Goal: Information Seeking & Learning: Learn about a topic

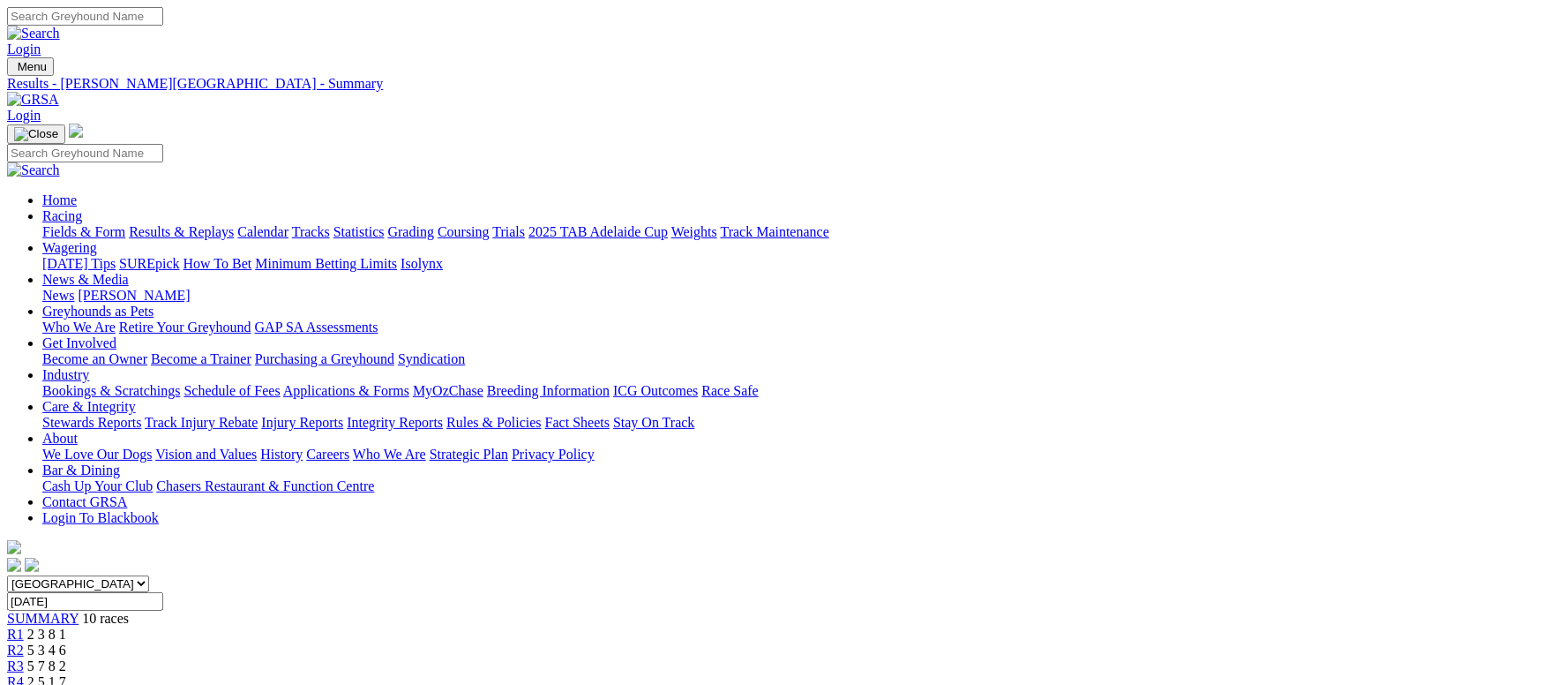
click at [125, 224] on link "Fields & Form" at bounding box center [83, 231] width 83 height 15
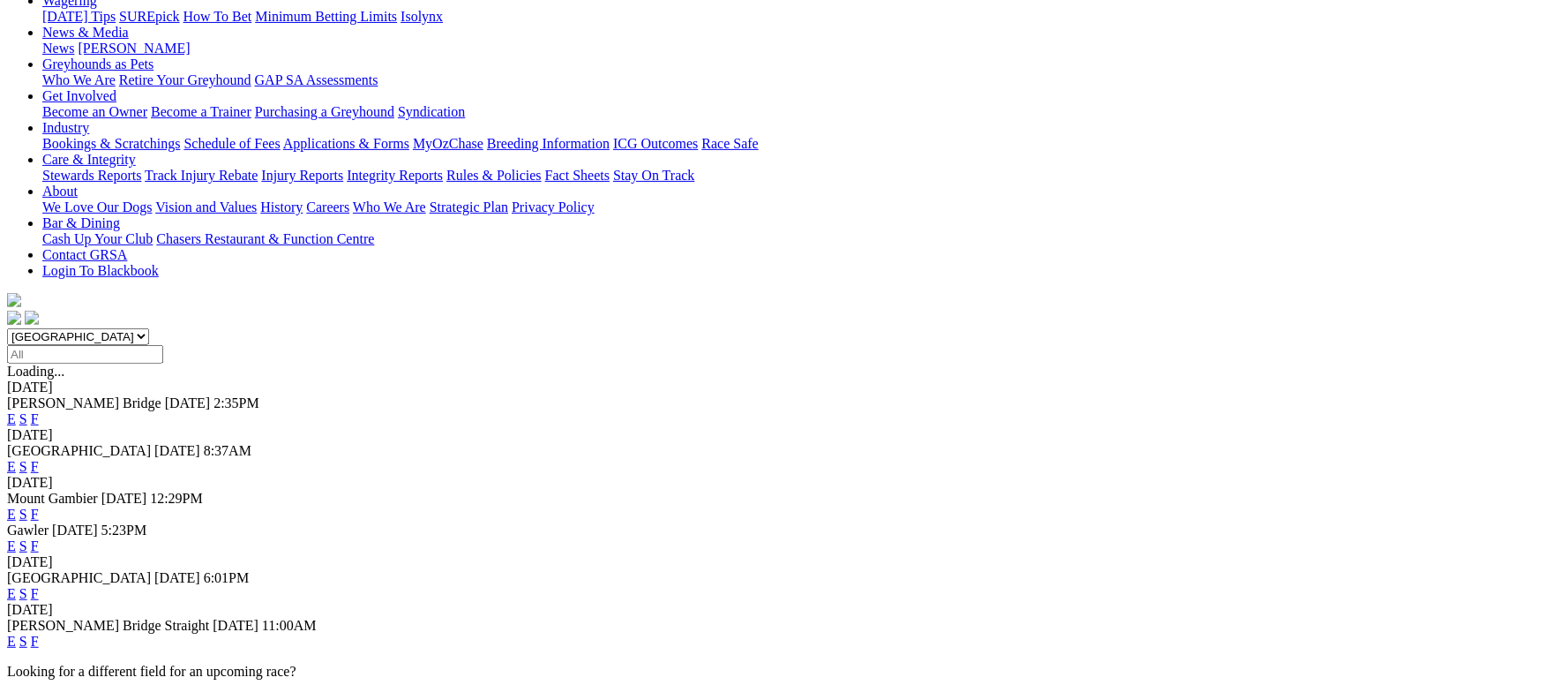
scroll to position [265, 0]
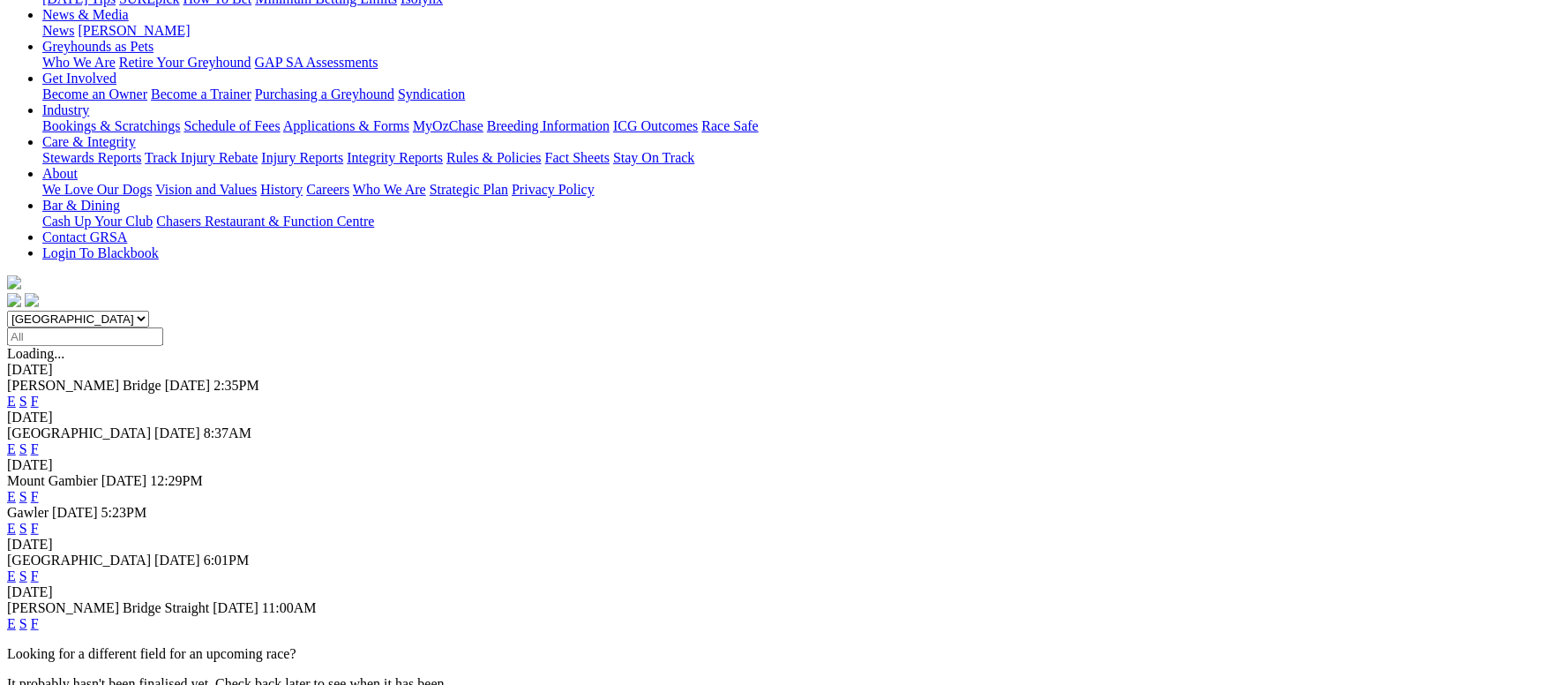
click at [39, 616] on link "F" at bounding box center [35, 623] width 8 height 15
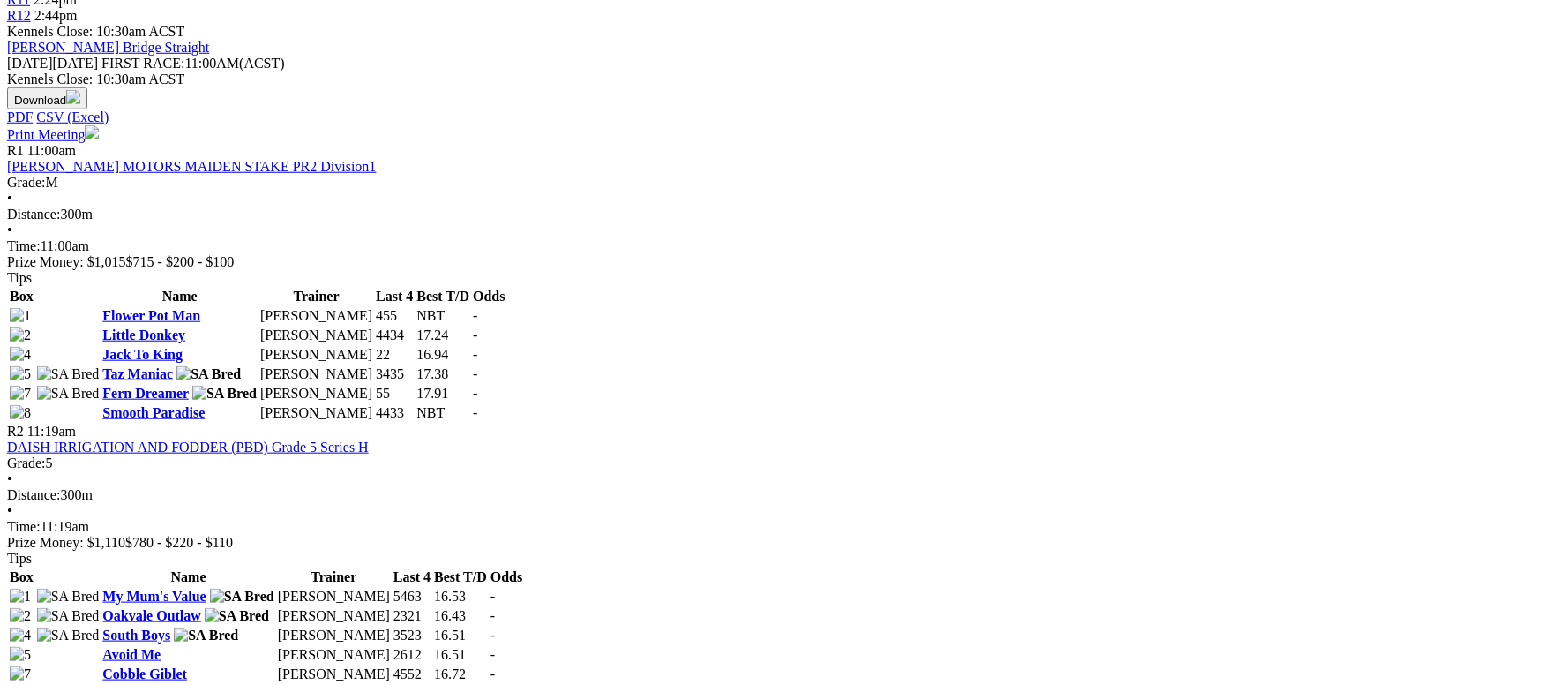
scroll to position [529, 0]
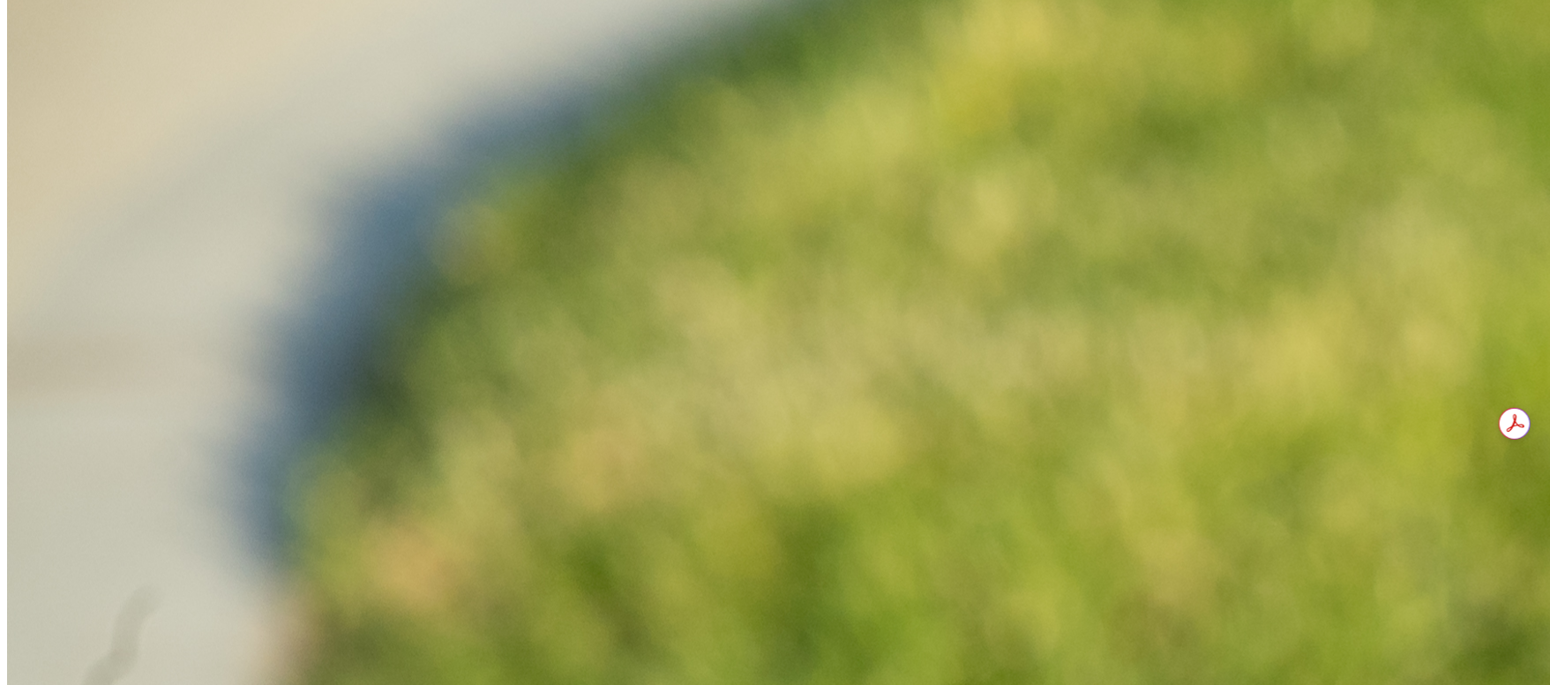
scroll to position [1059, 0]
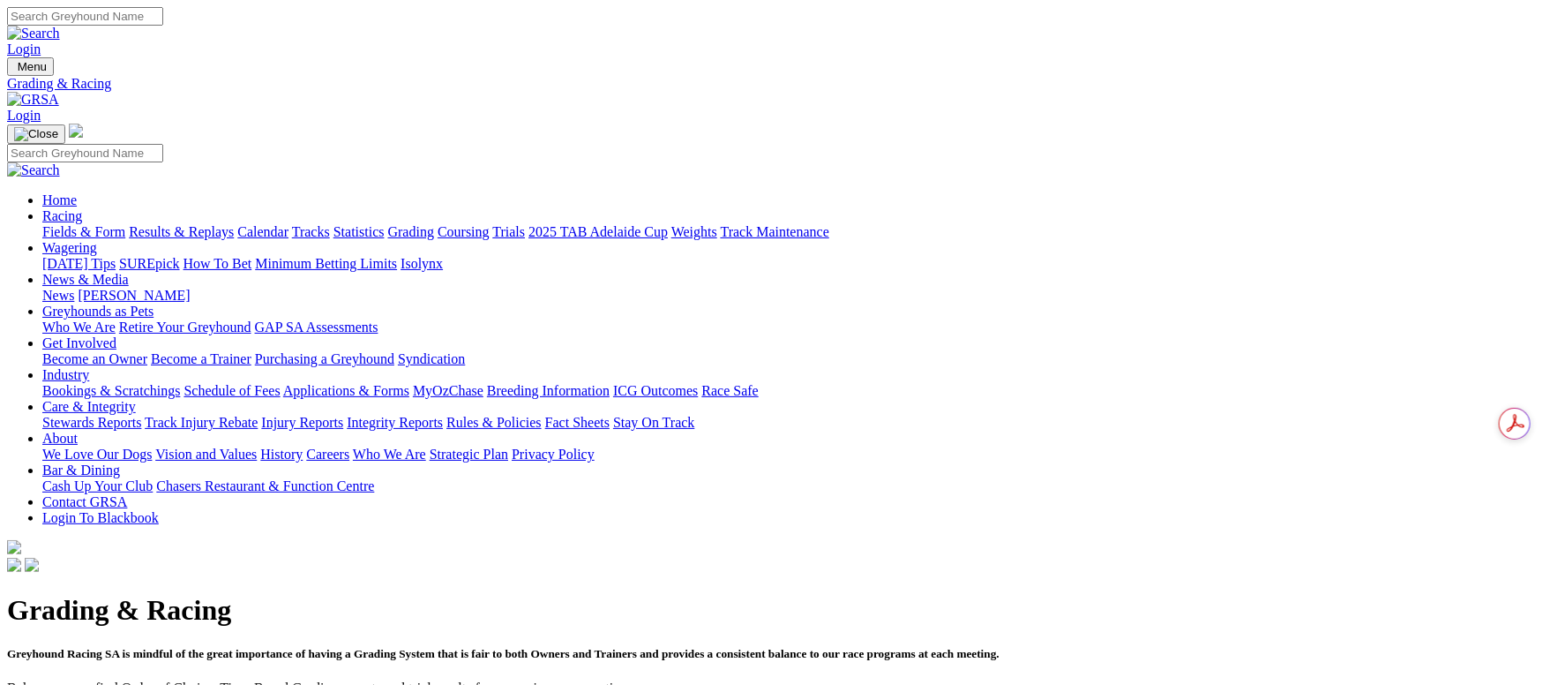
click at [125, 224] on link "Fields & Form" at bounding box center [83, 231] width 83 height 15
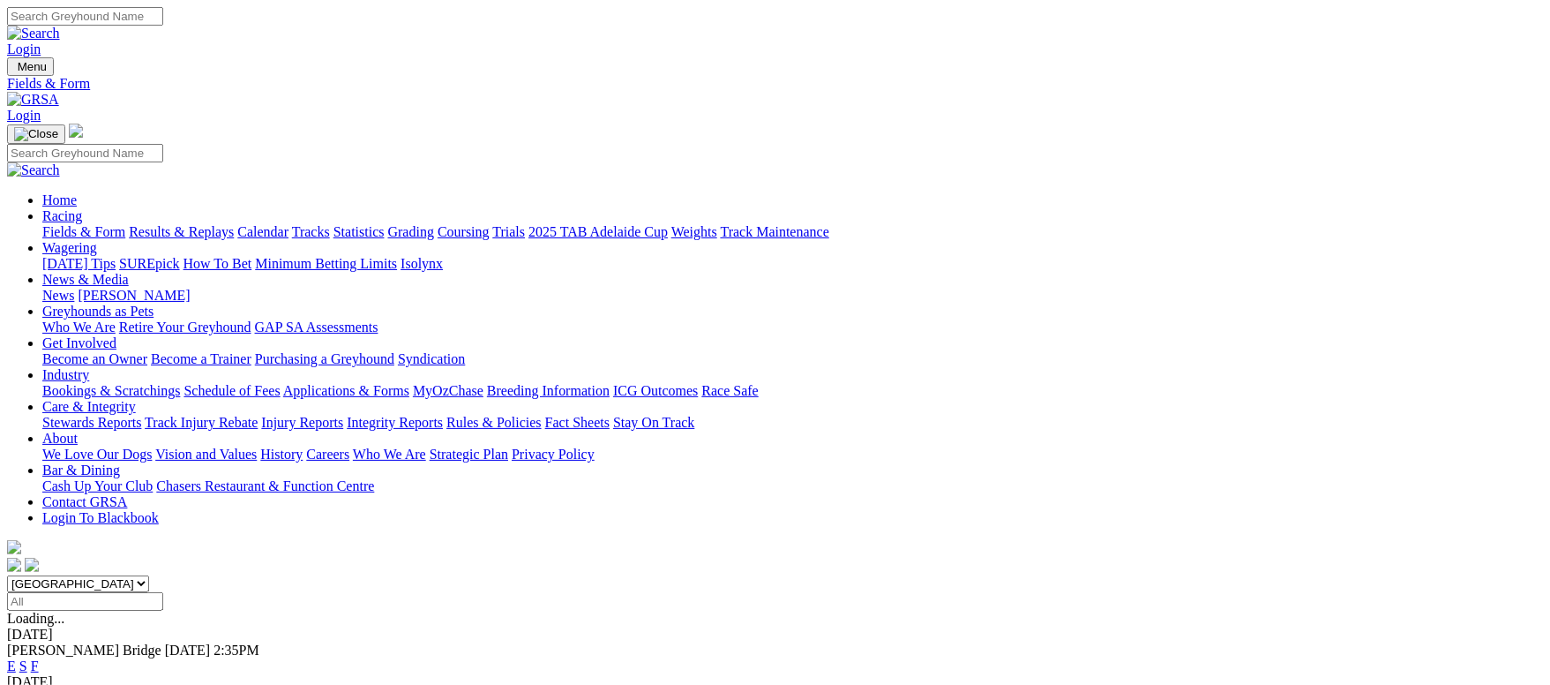
click at [434, 224] on link "Grading" at bounding box center [411, 231] width 46 height 15
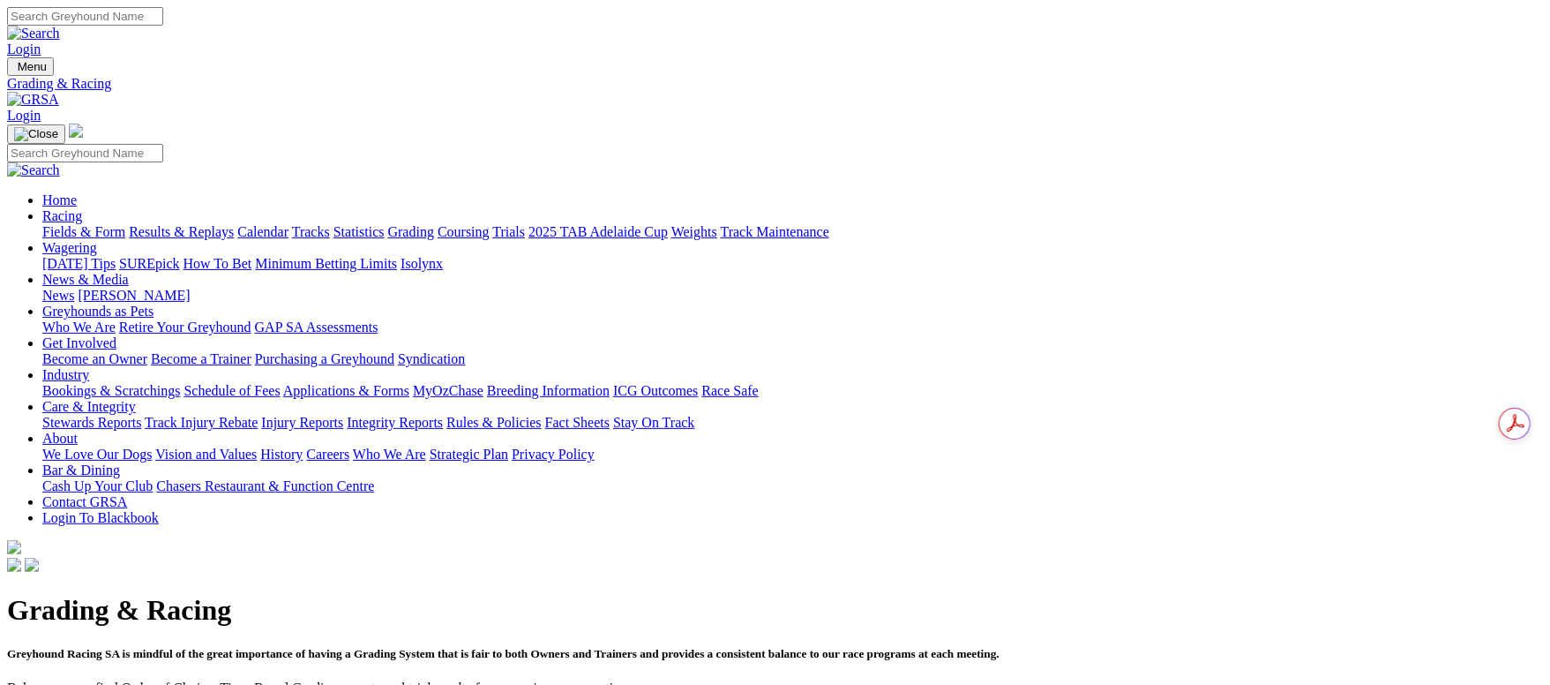
click at [234, 224] on link "Results & Replays" at bounding box center [181, 231] width 105 height 15
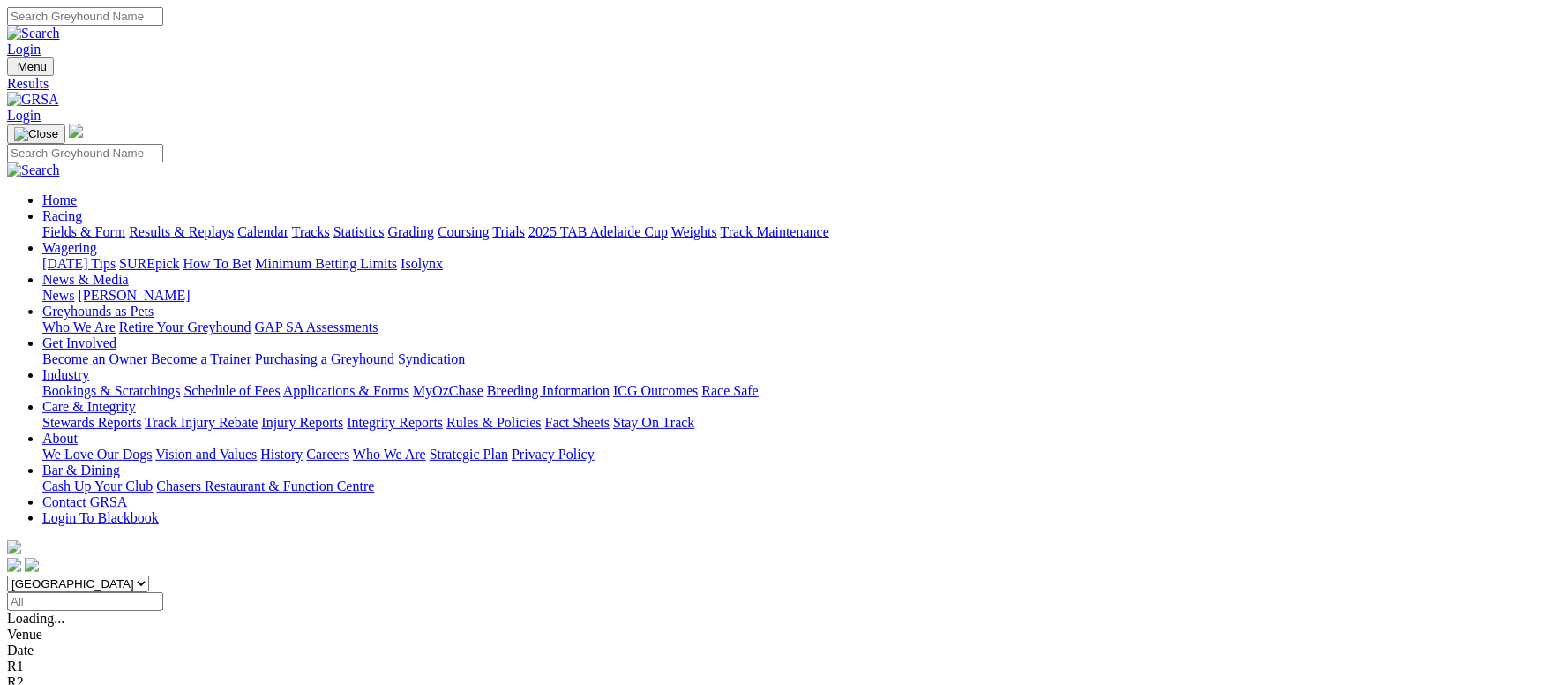
click at [434, 224] on link "Grading" at bounding box center [411, 231] width 46 height 15
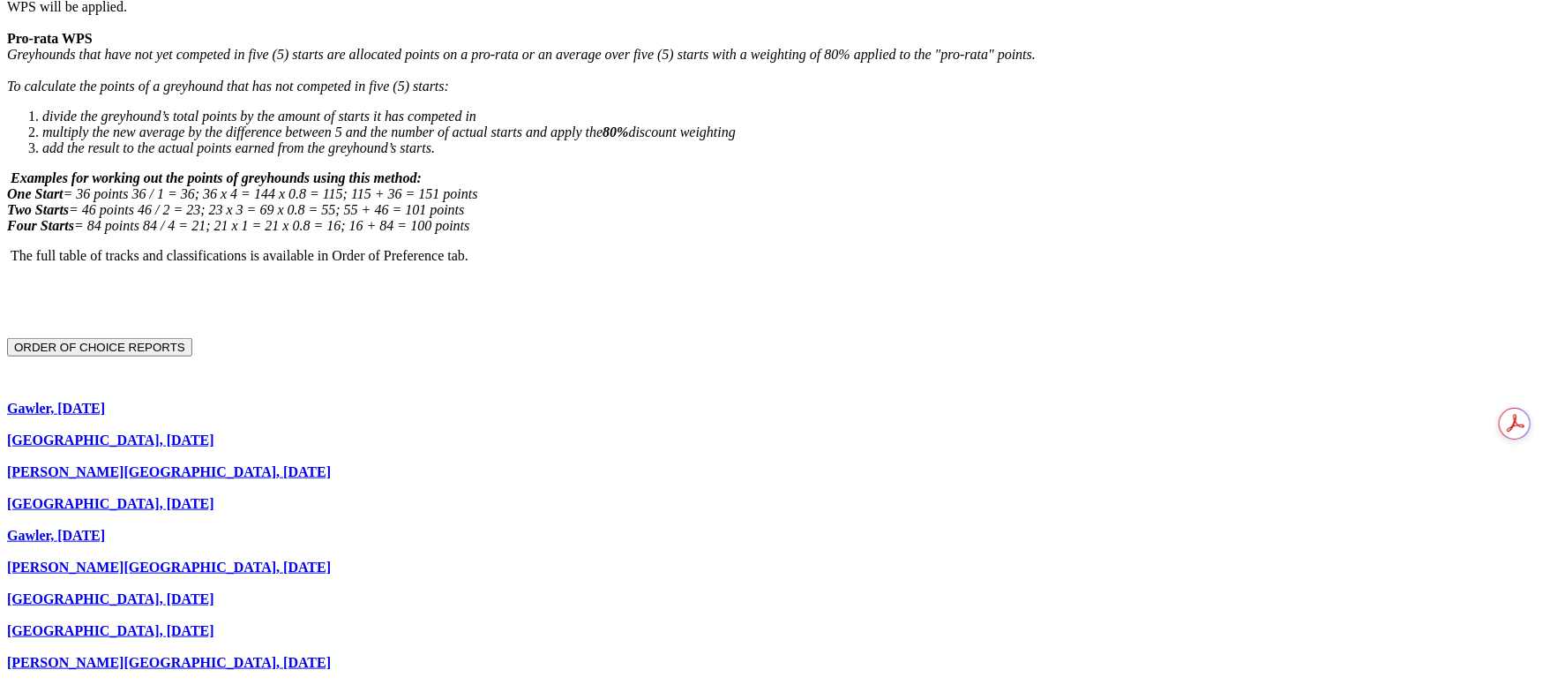
scroll to position [926, 0]
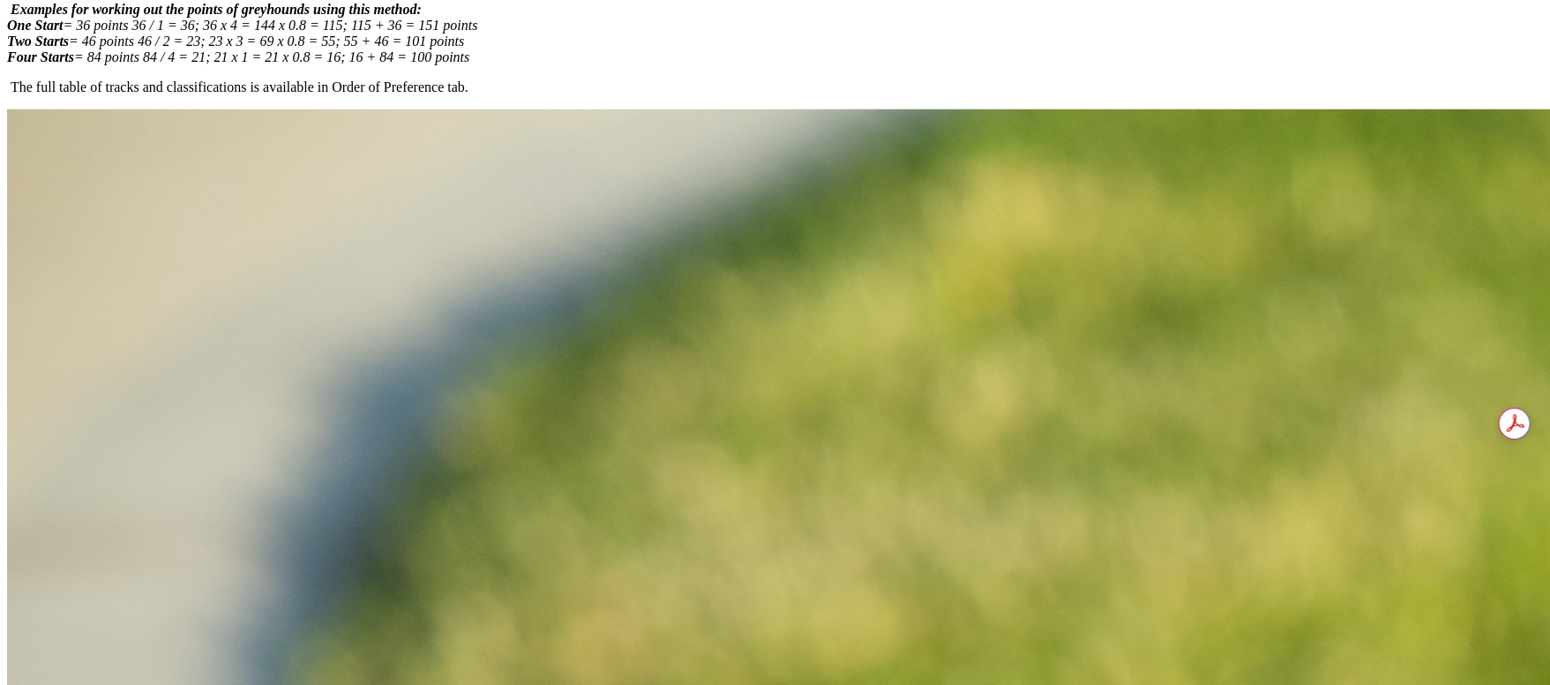
scroll to position [1059, 0]
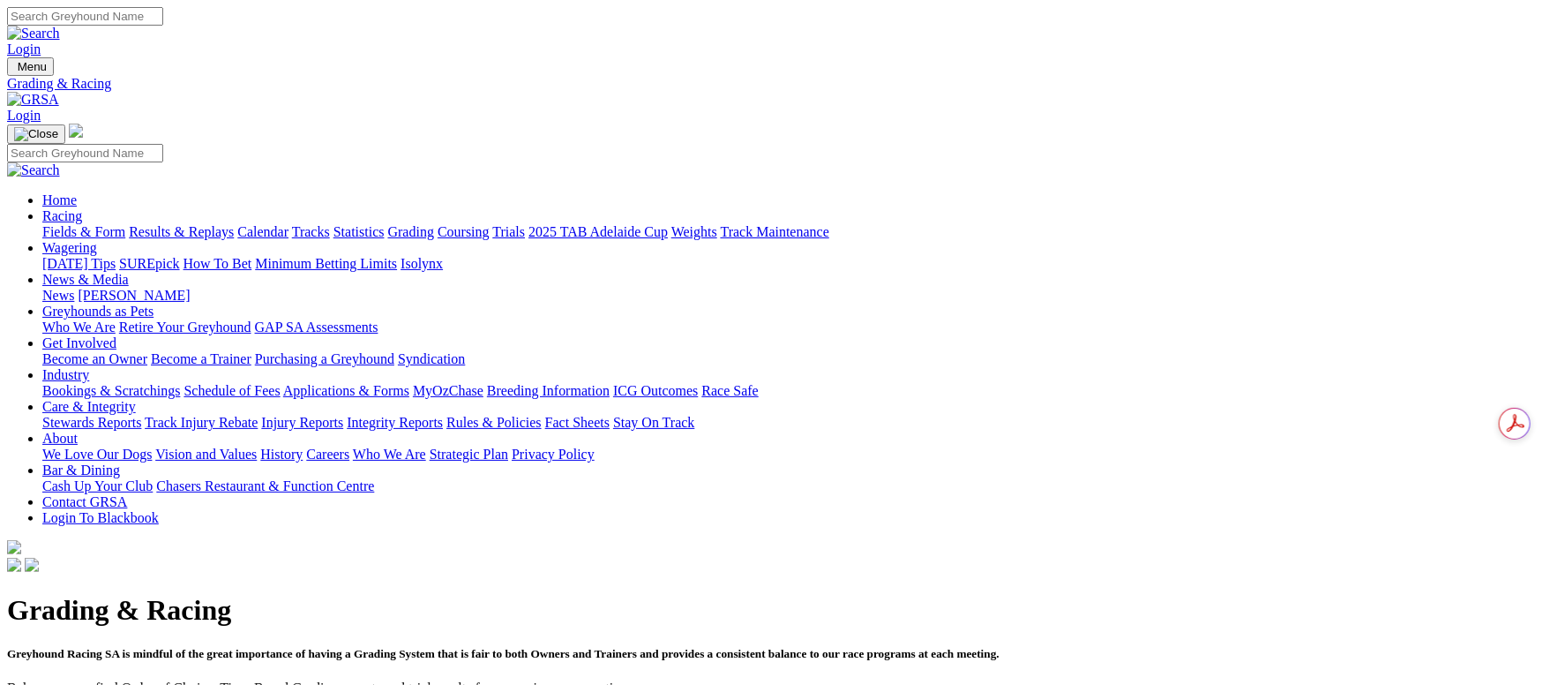
click at [125, 224] on link "Fields & Form" at bounding box center [83, 231] width 83 height 15
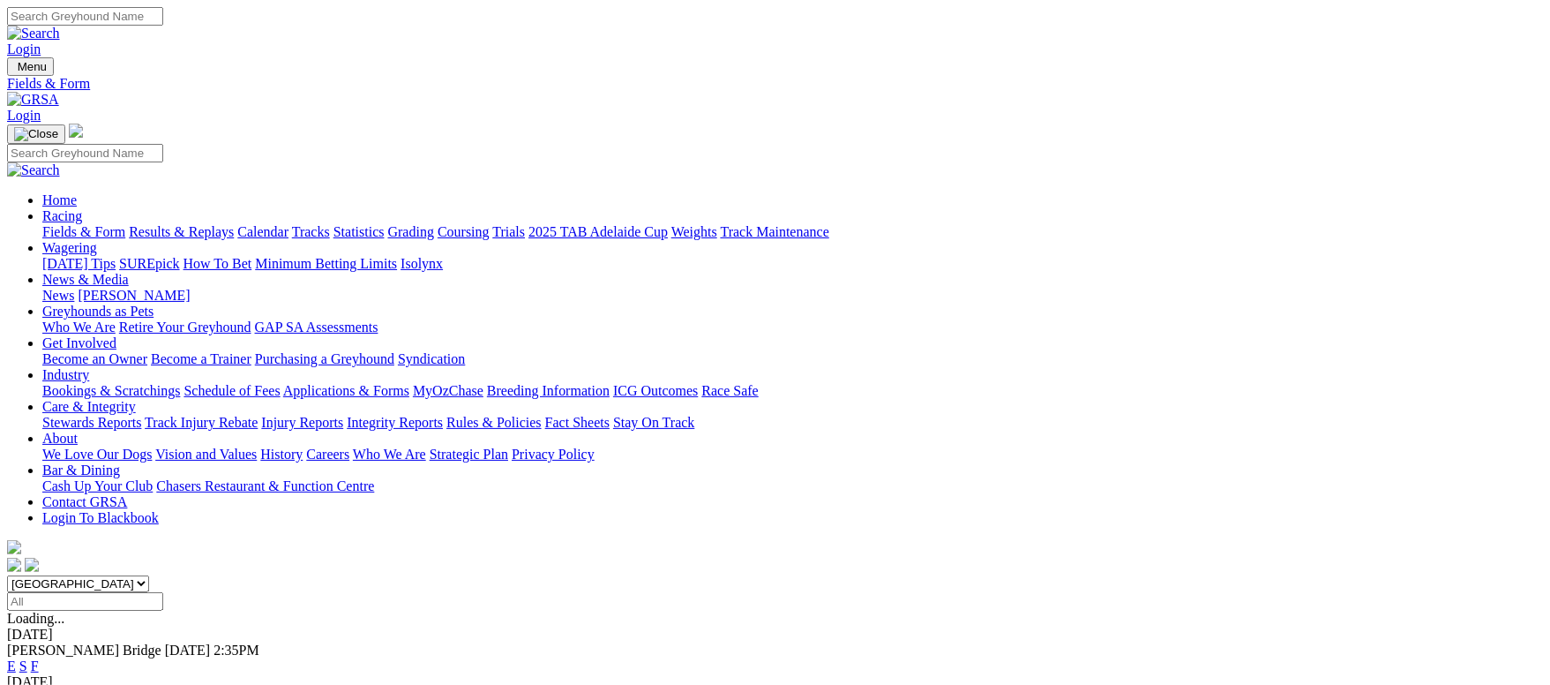
click at [163, 592] on input "Select date" at bounding box center [85, 601] width 156 height 19
type input "[DATE]"
click at [39, 658] on link "F" at bounding box center [35, 665] width 8 height 15
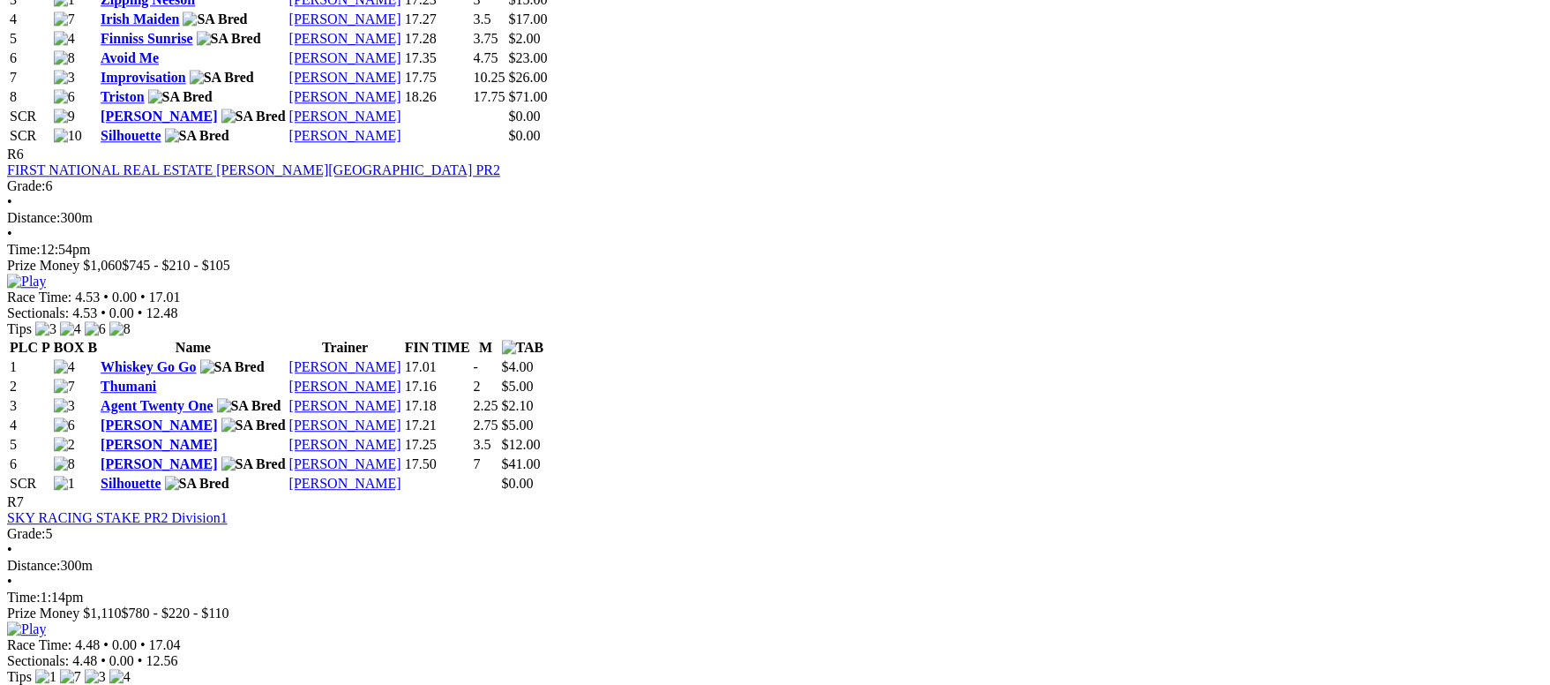
scroll to position [2382, 0]
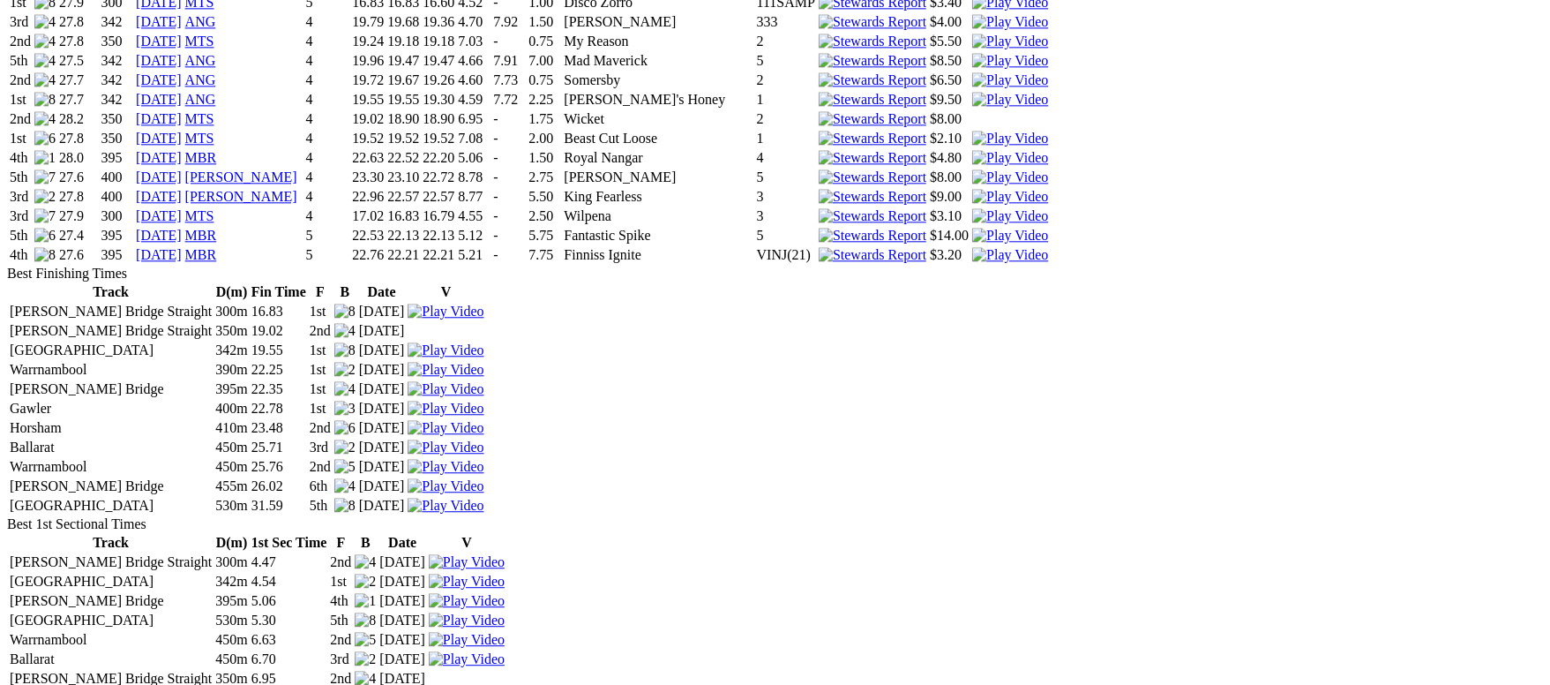
scroll to position [2250, 0]
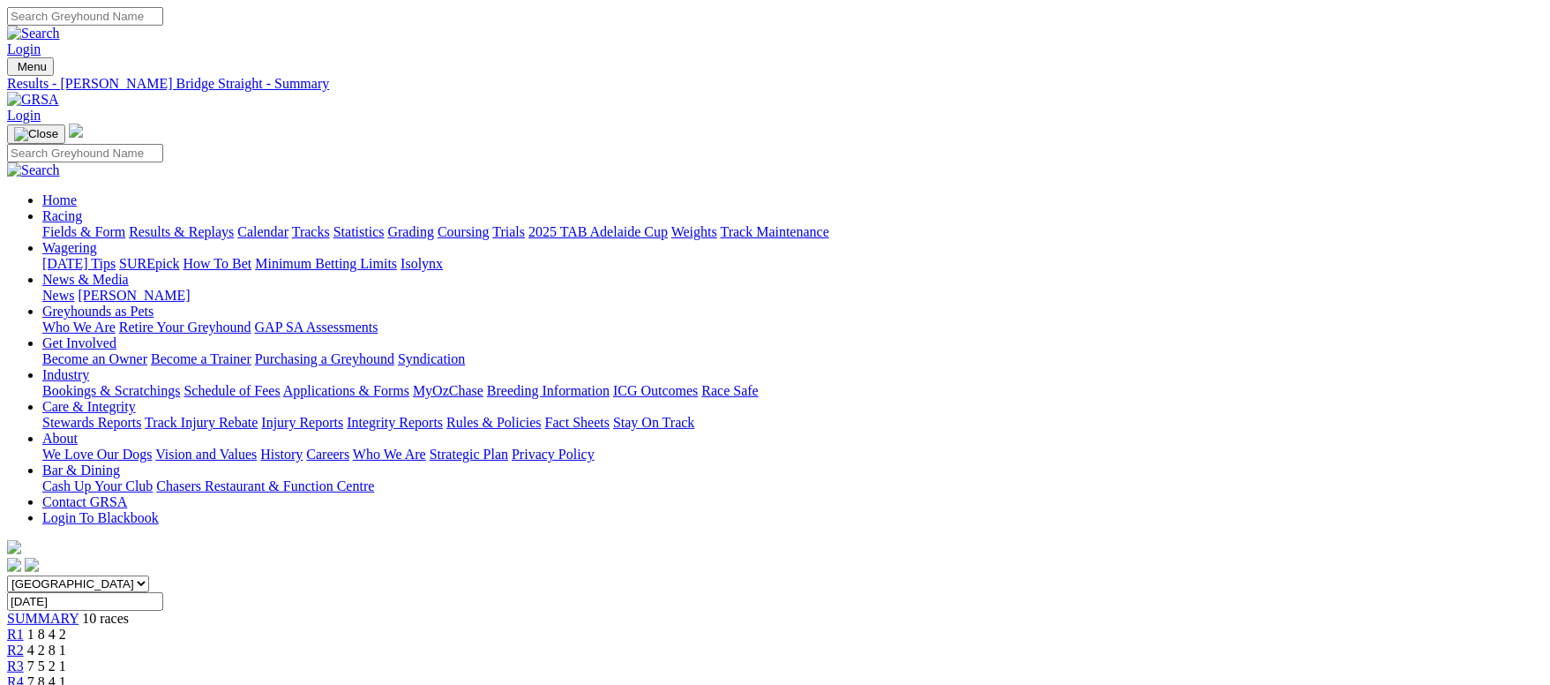
click at [163, 592] on input "Tuesday, 9 Sep 2025" at bounding box center [85, 601] width 156 height 19
type input "Tuesday, 2 Sep 2025"
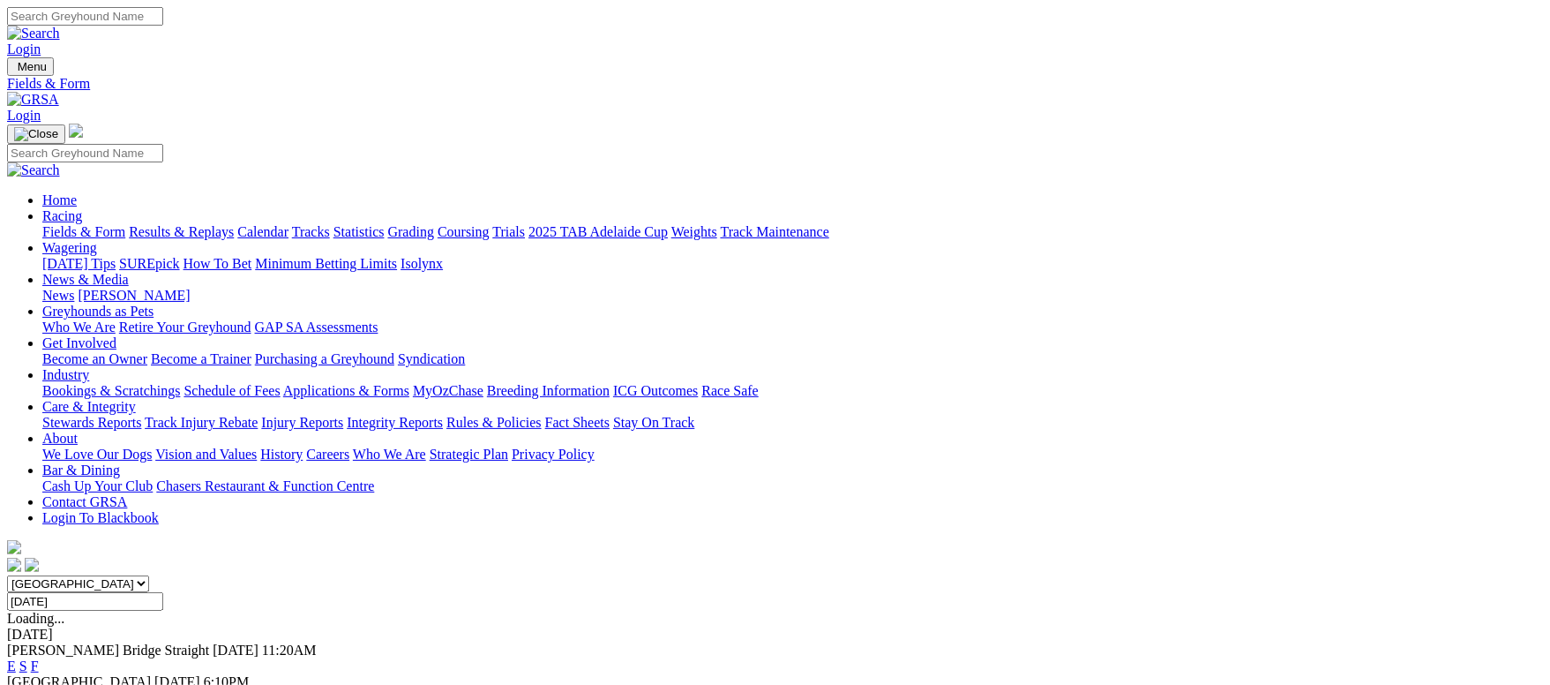
click at [39, 658] on link "F" at bounding box center [35, 665] width 8 height 15
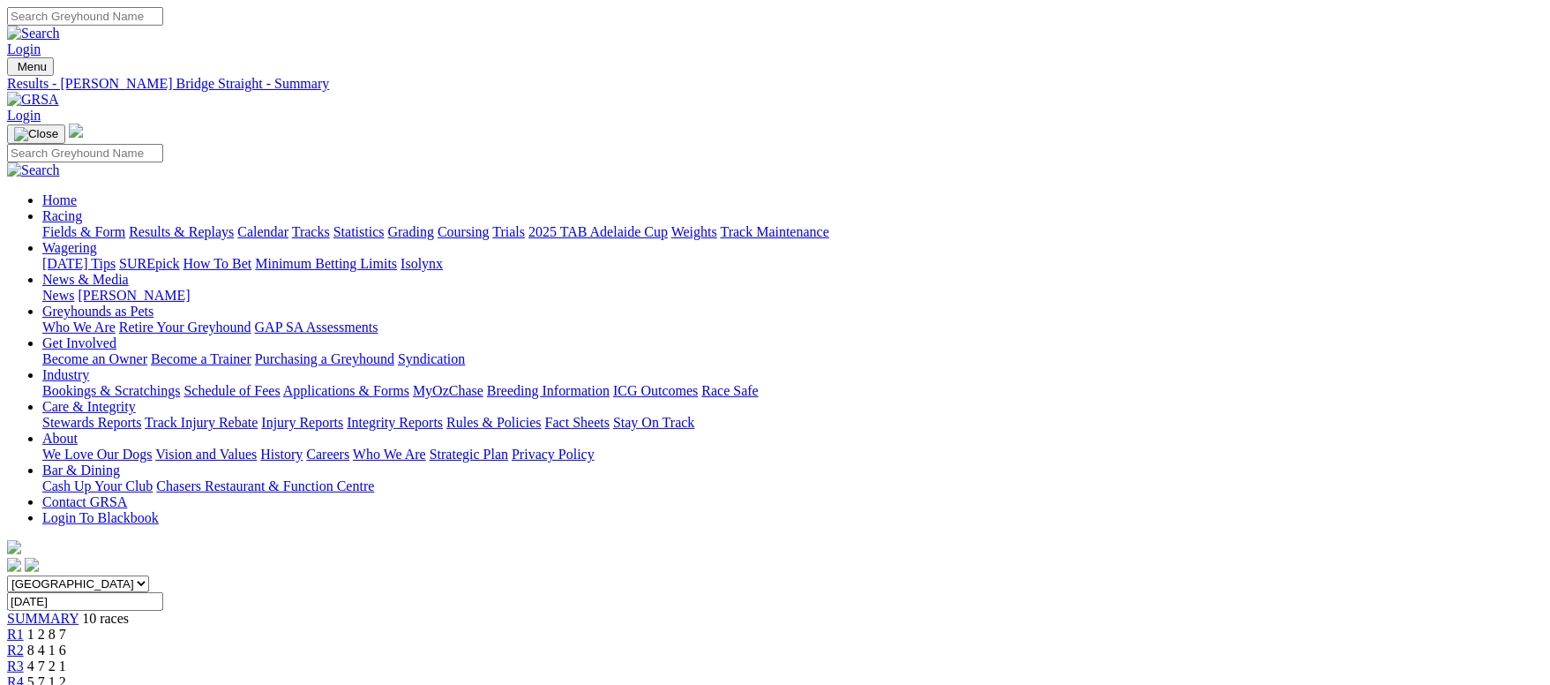
click at [163, 592] on input "Tuesday, 2 Sep 2025" at bounding box center [85, 601] width 156 height 19
type input "Tuesday, 26 Aug 2025"
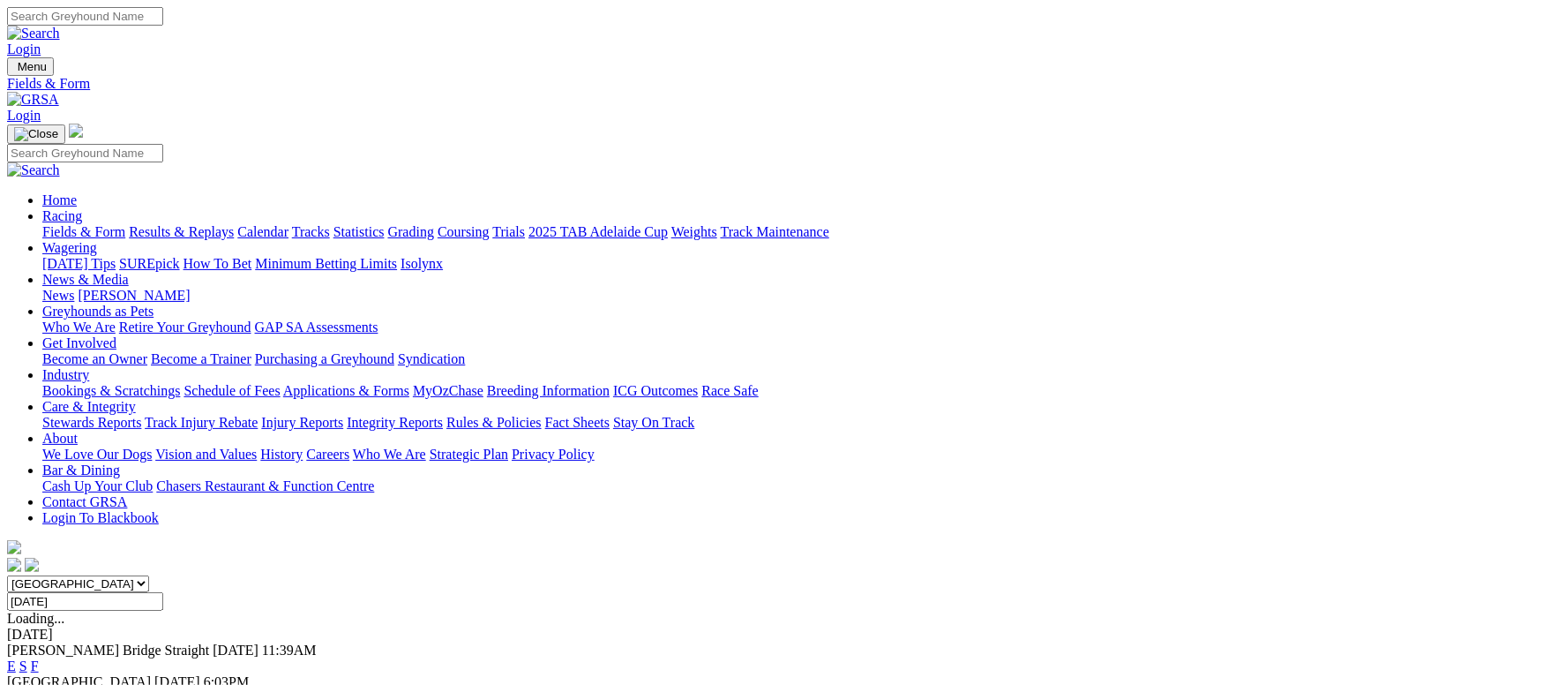
click at [39, 658] on link "F" at bounding box center [35, 665] width 8 height 15
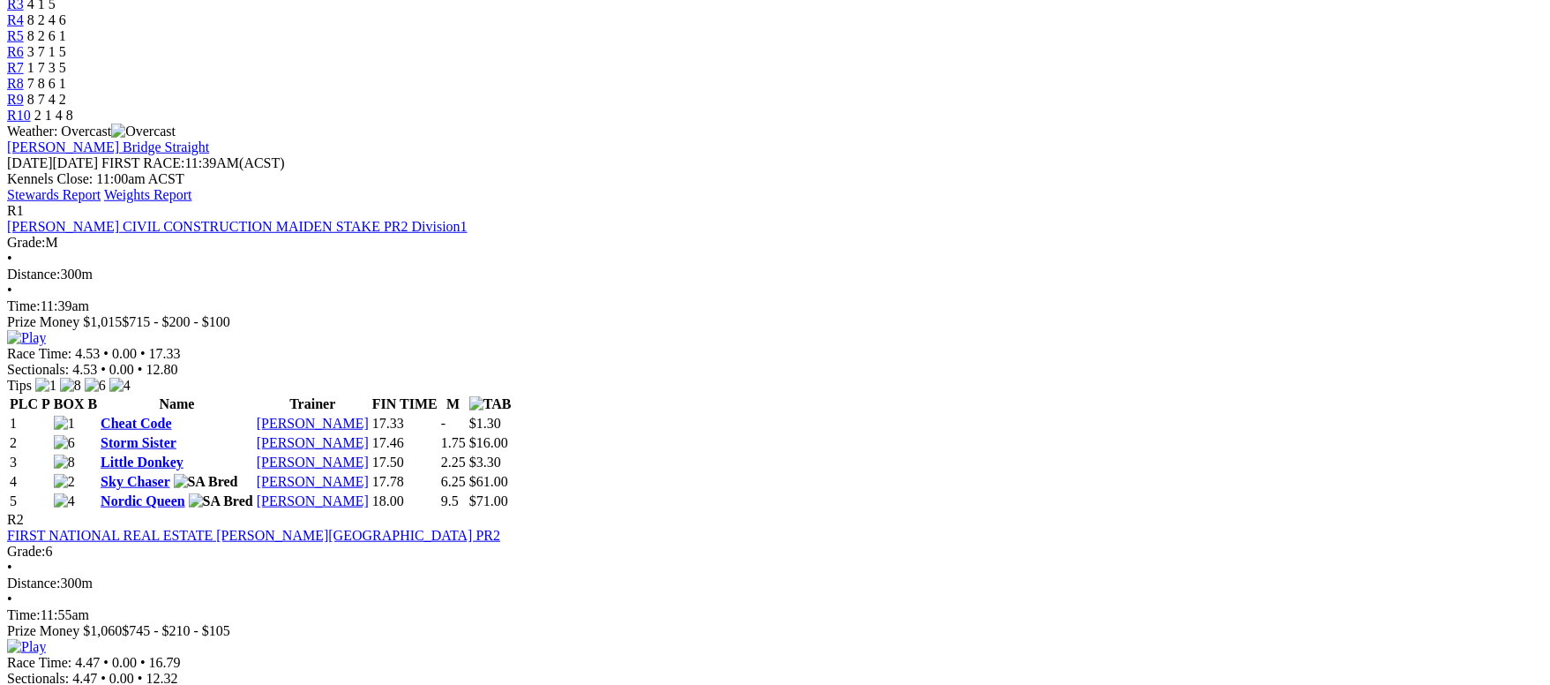
scroll to position [1059, 0]
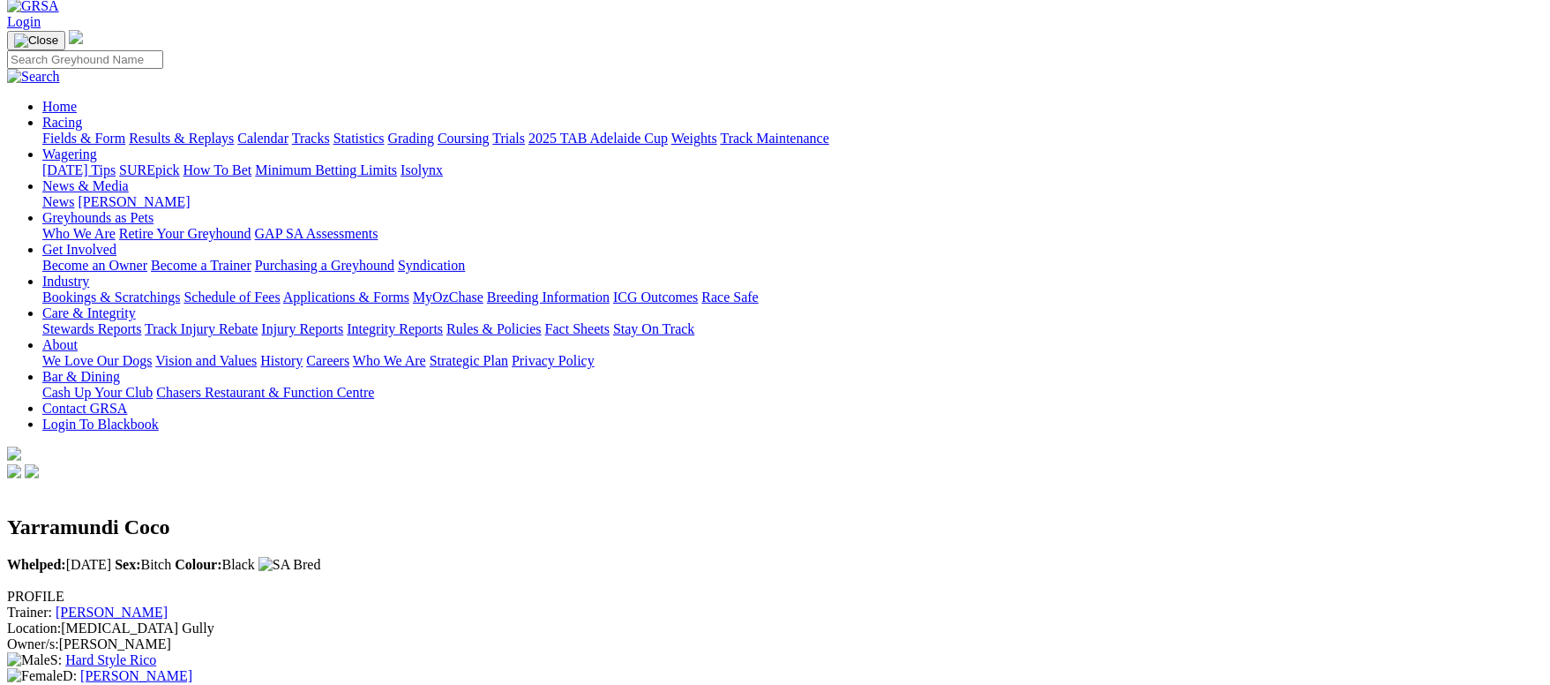
scroll to position [132, 0]
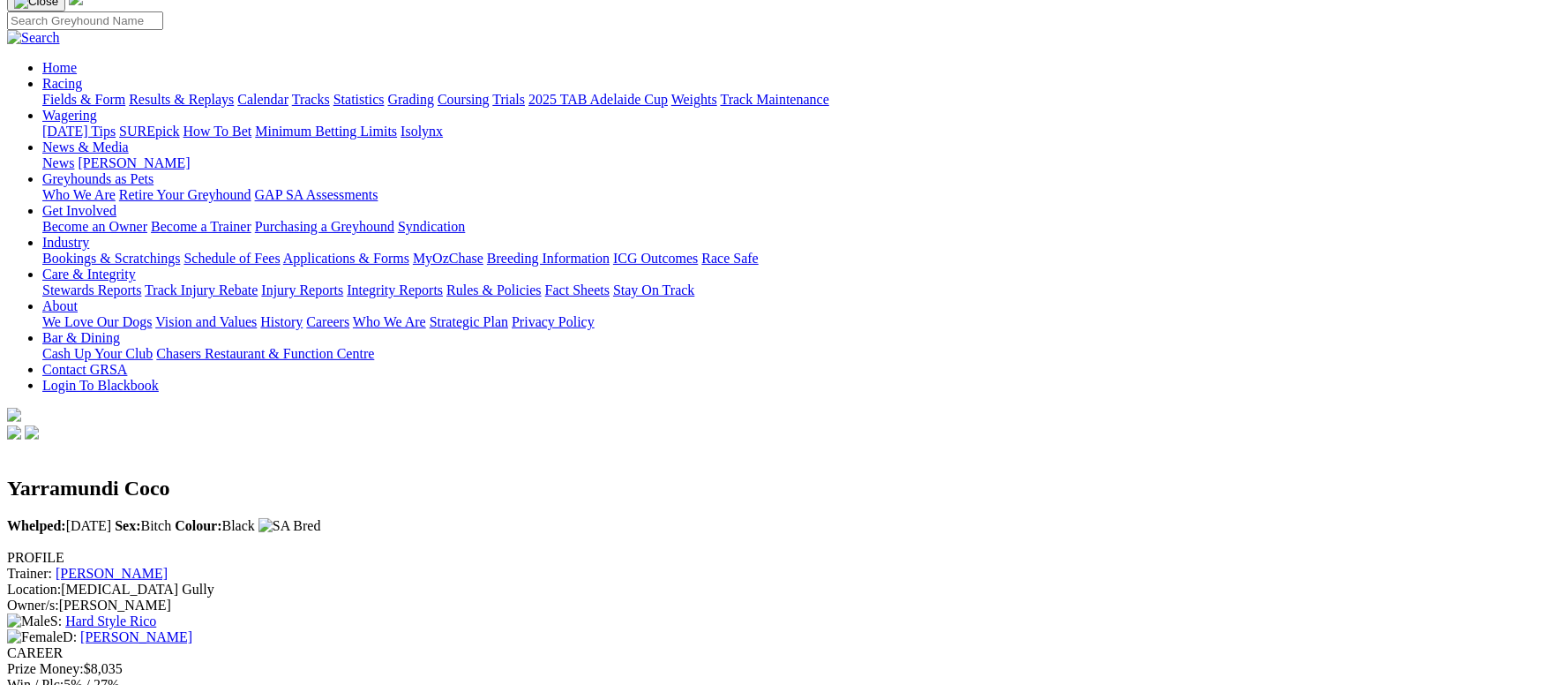
click at [168, 566] on link "[PERSON_NAME]" at bounding box center [112, 573] width 112 height 15
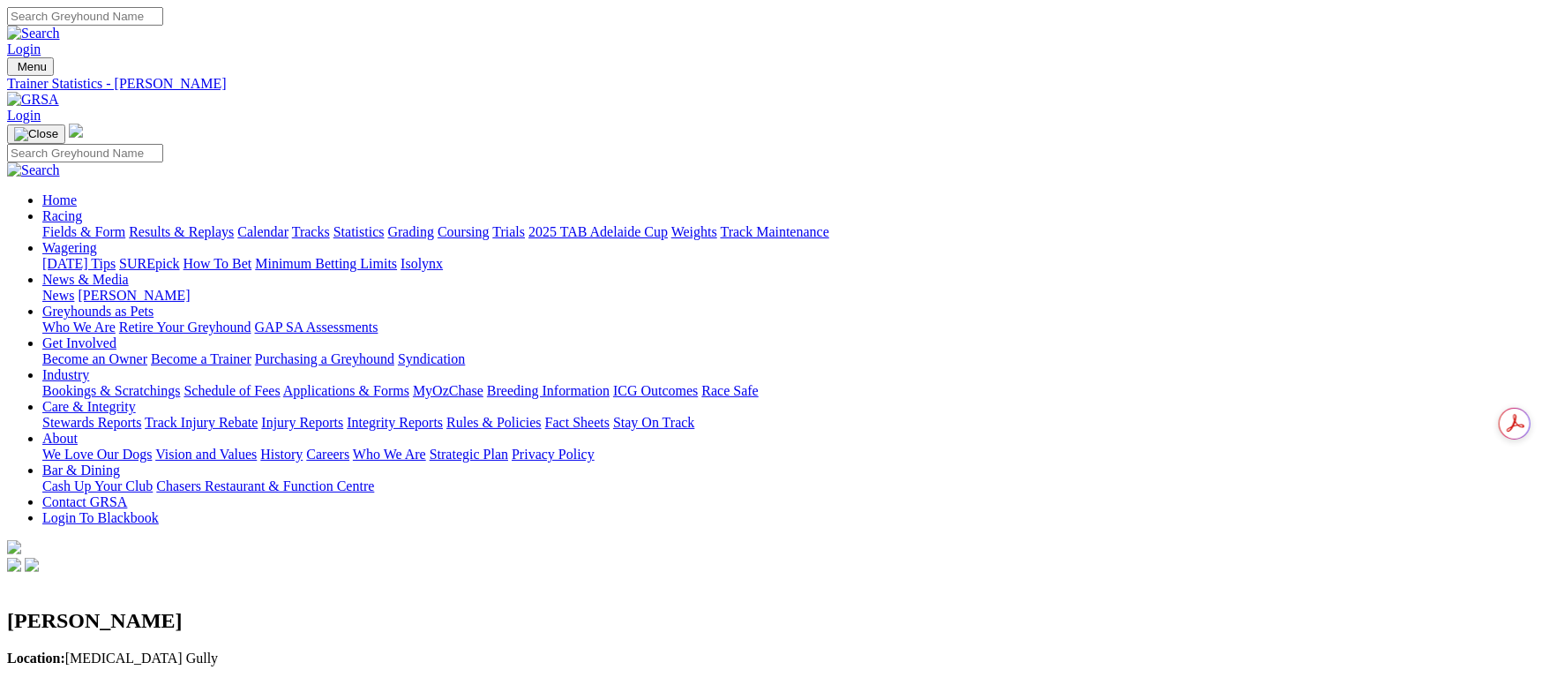
click at [125, 224] on link "Fields & Form" at bounding box center [83, 231] width 83 height 15
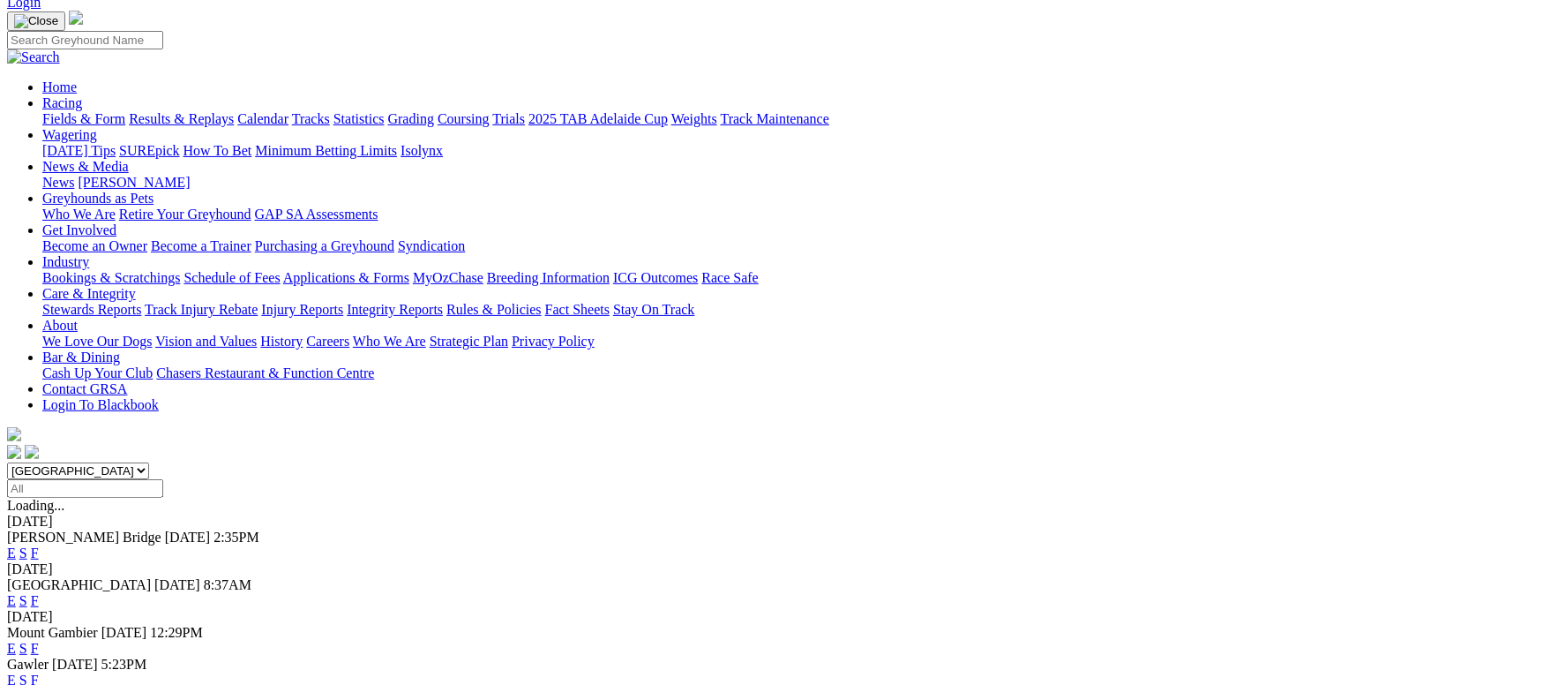
scroll to position [132, 0]
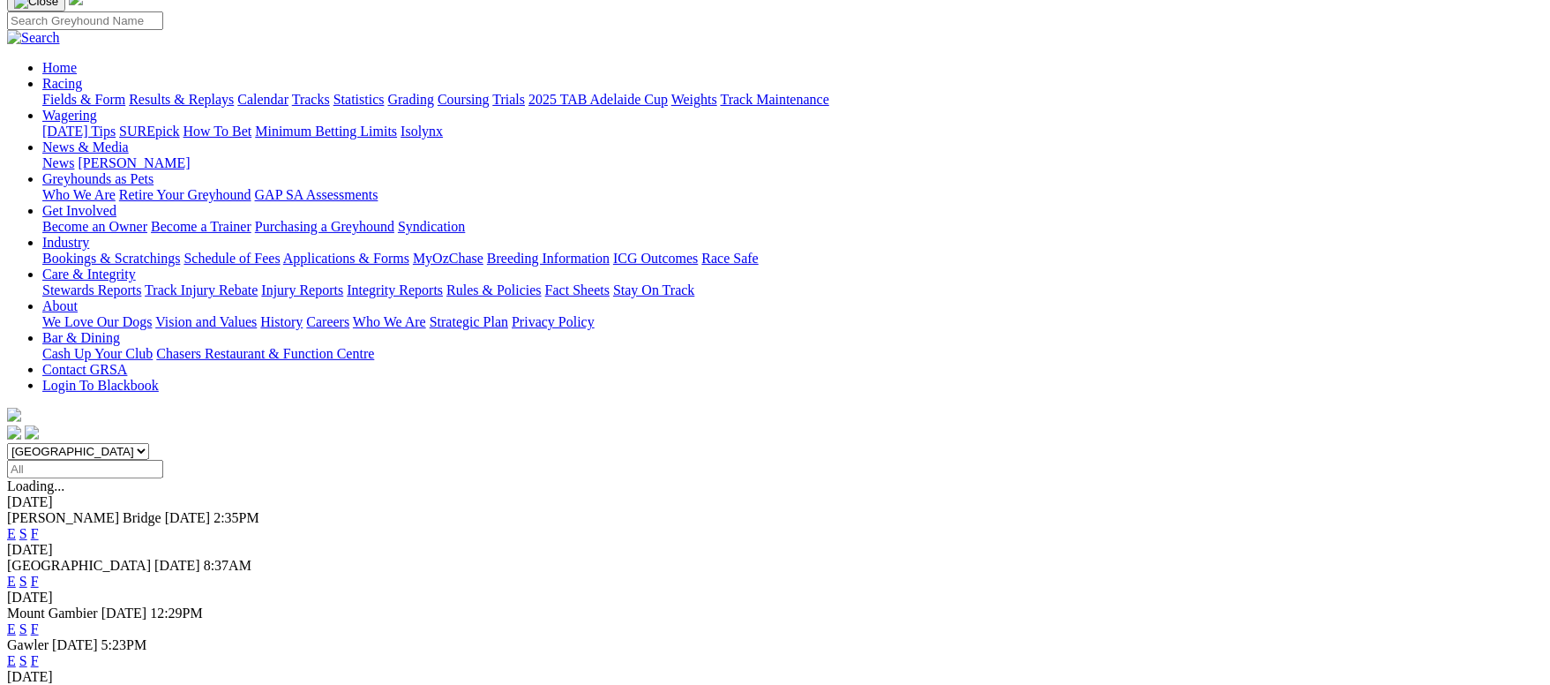
click at [39, 526] on link "F" at bounding box center [35, 533] width 8 height 15
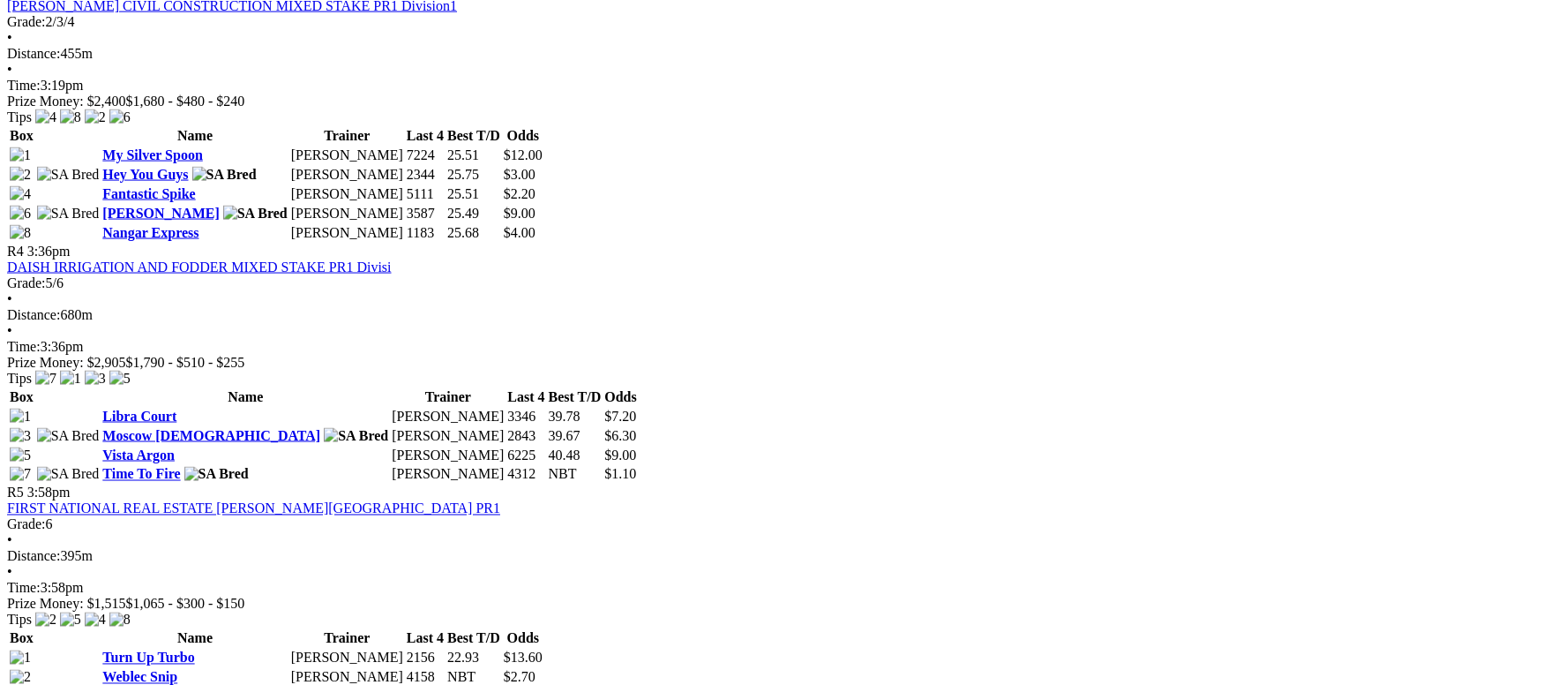
scroll to position [1587, 0]
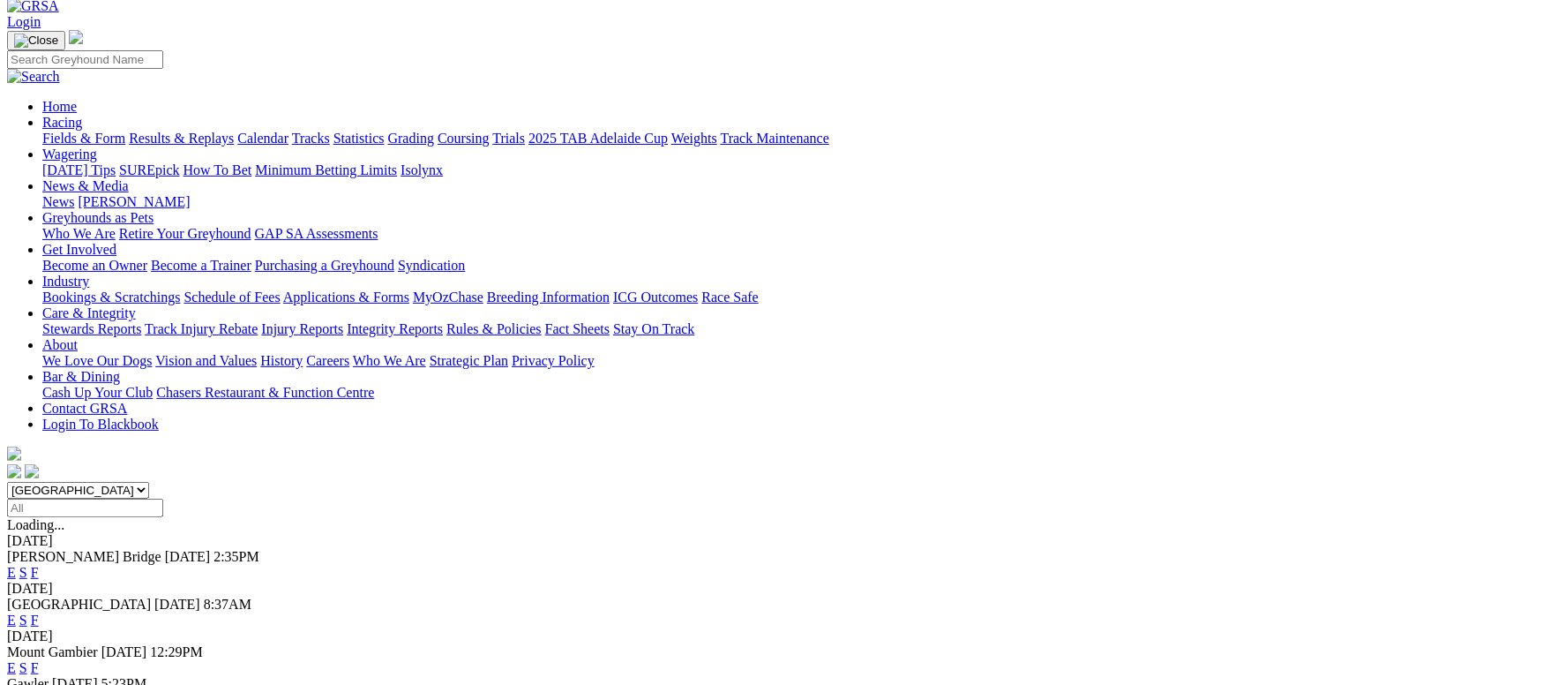
scroll to position [132, 0]
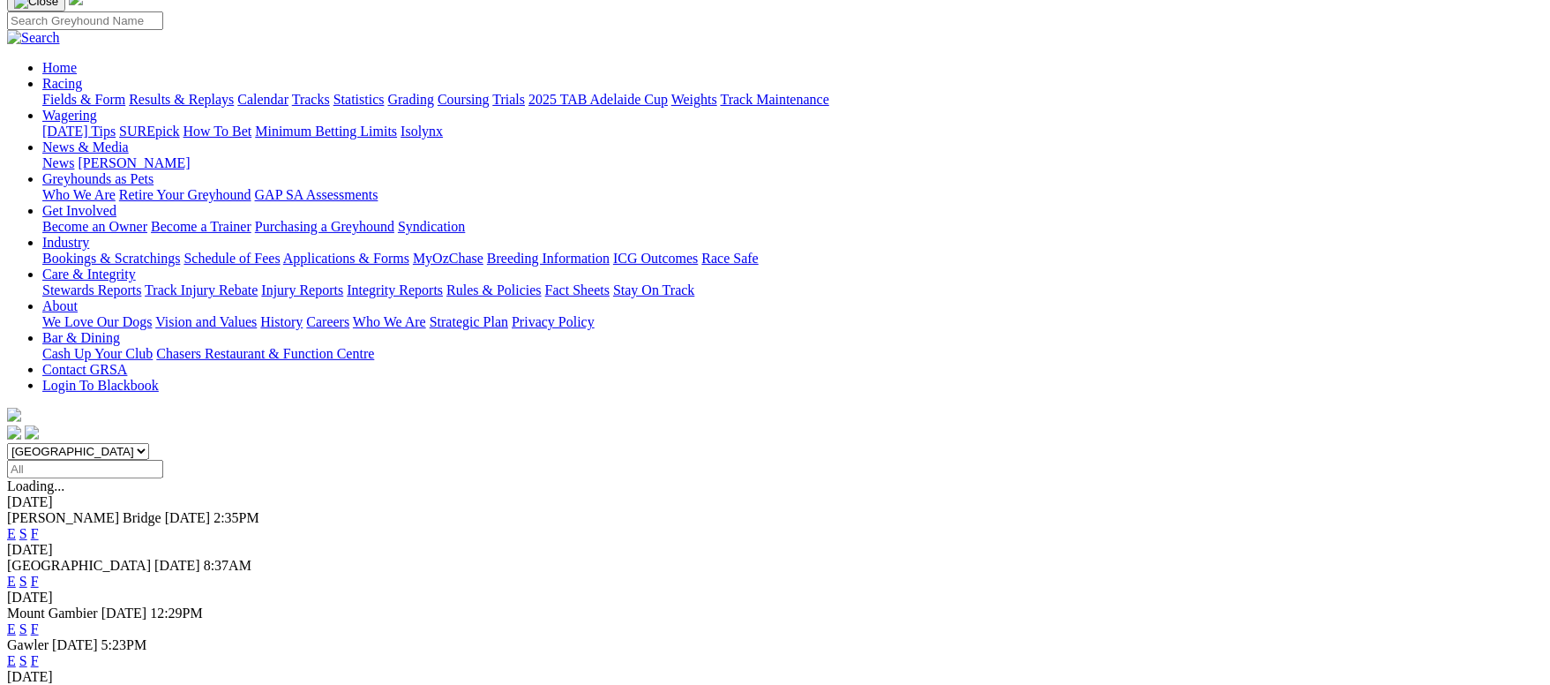
click at [39, 621] on link "F" at bounding box center [35, 628] width 8 height 15
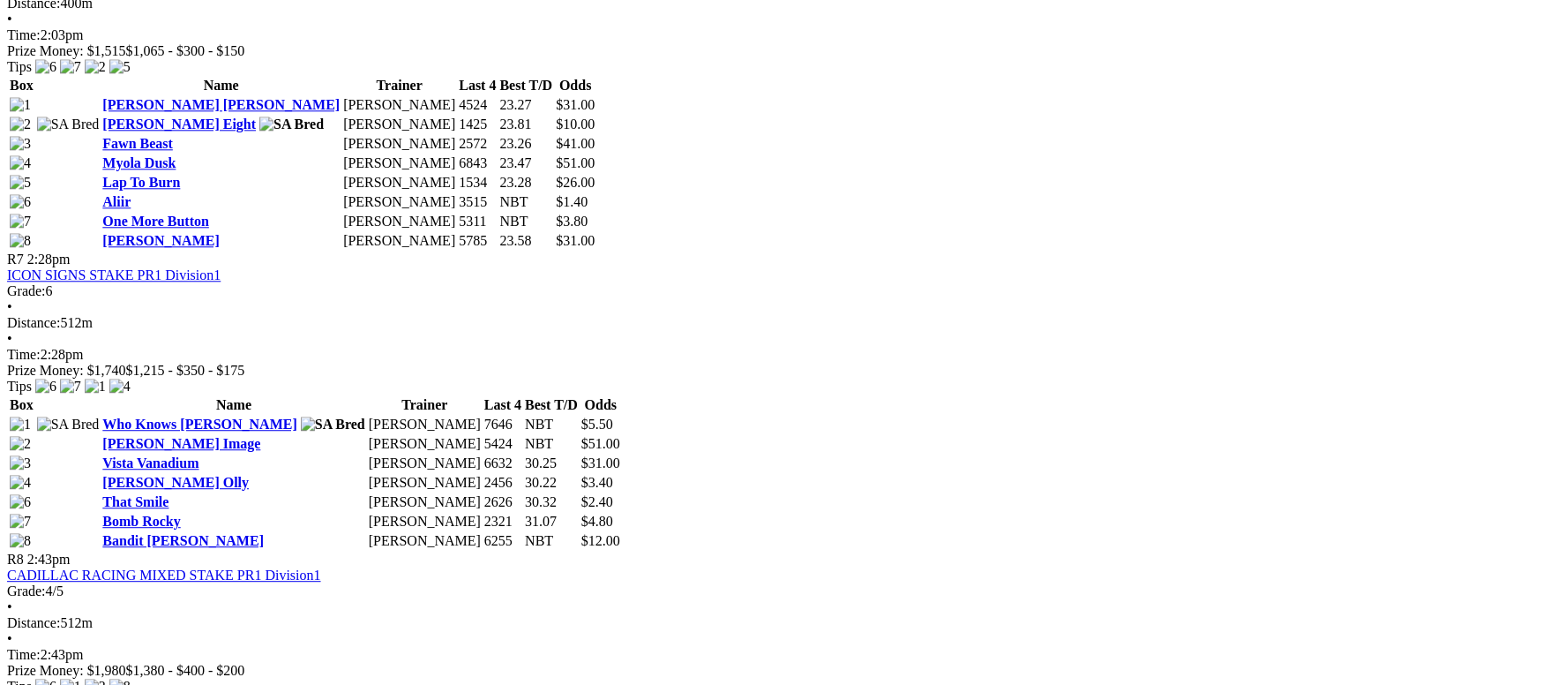
scroll to position [2647, 0]
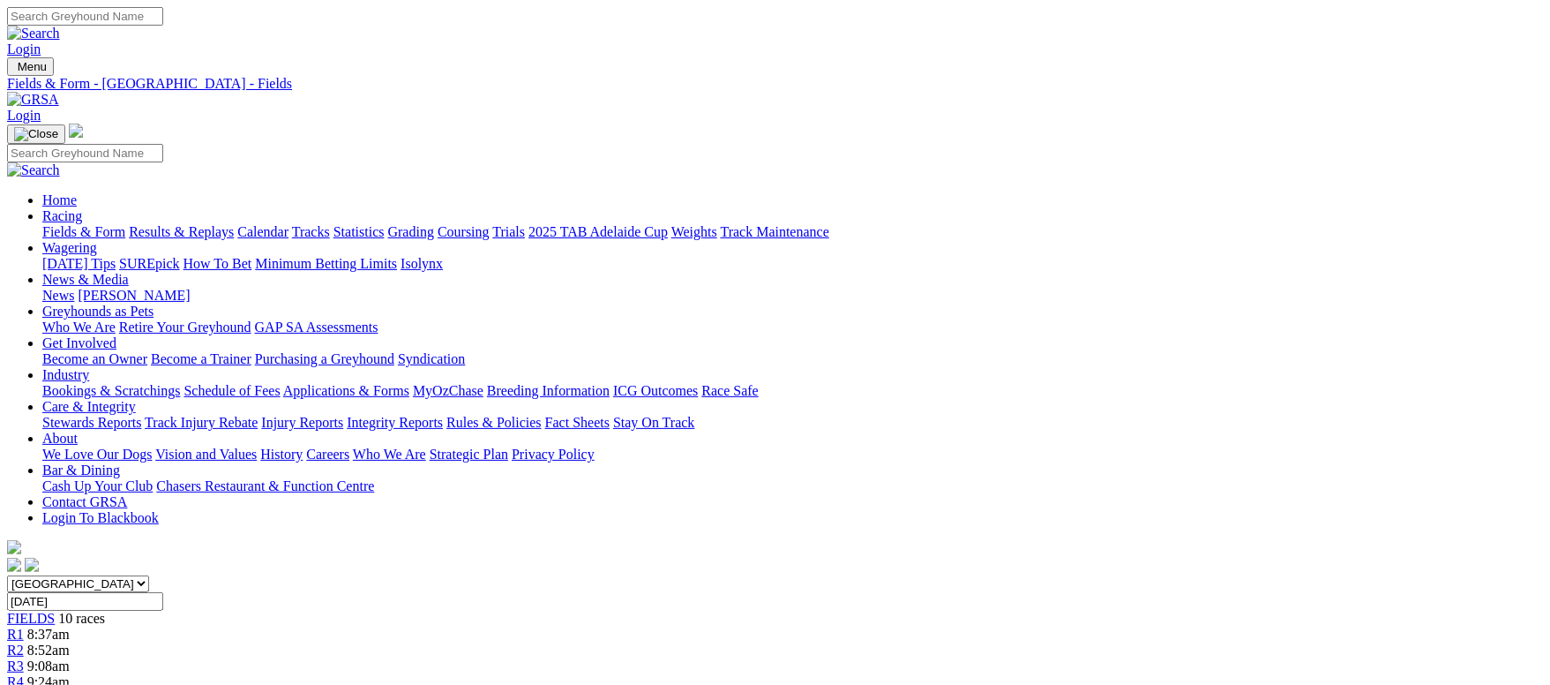
click at [125, 224] on link "Fields & Form" at bounding box center [83, 231] width 83 height 15
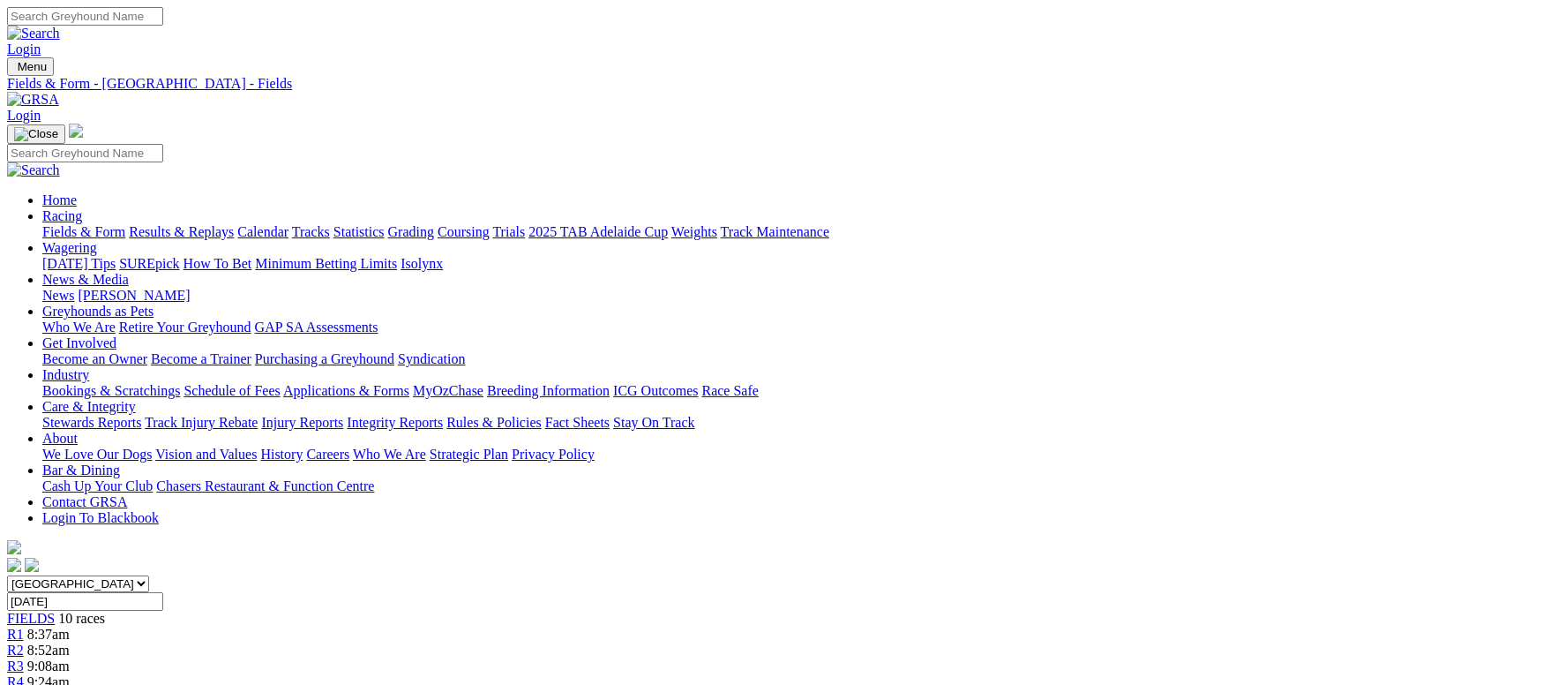
scroll to position [265, 0]
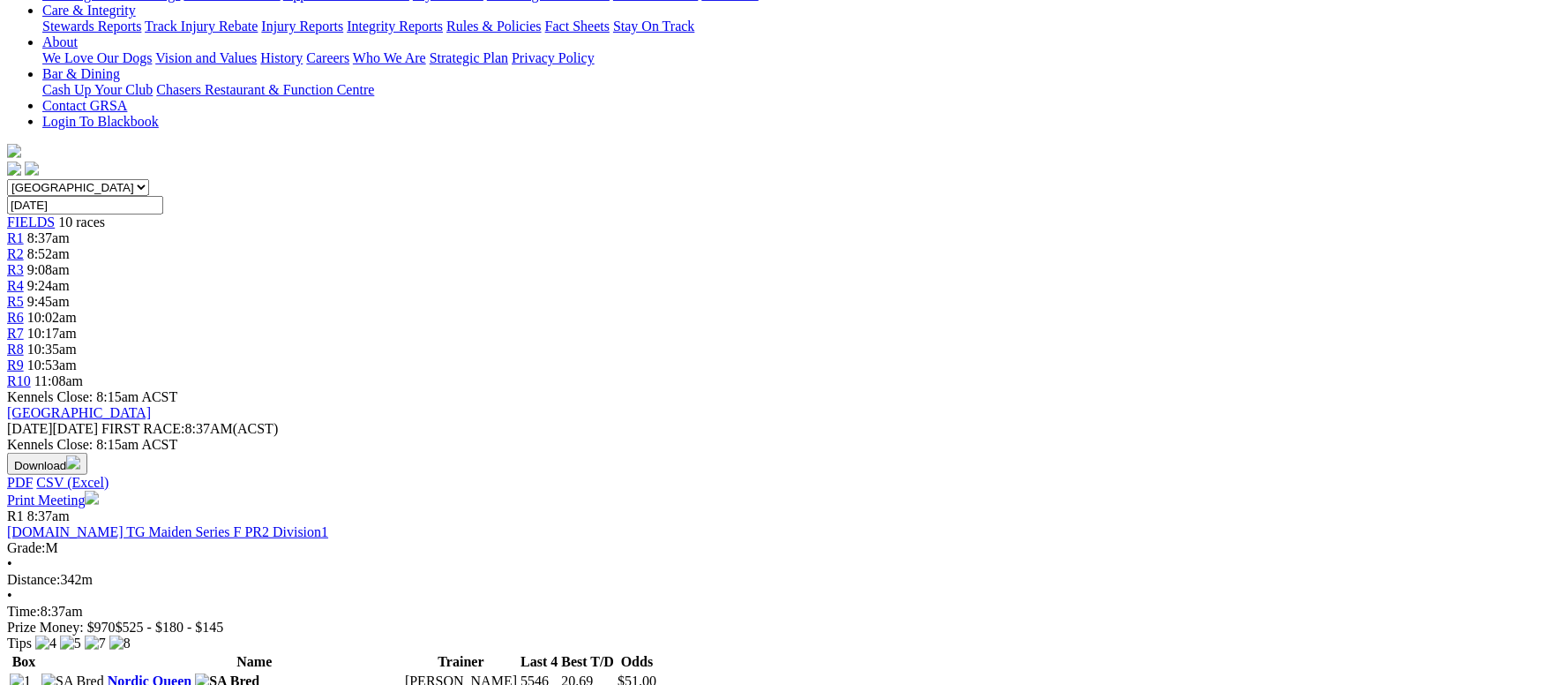
scroll to position [132, 0]
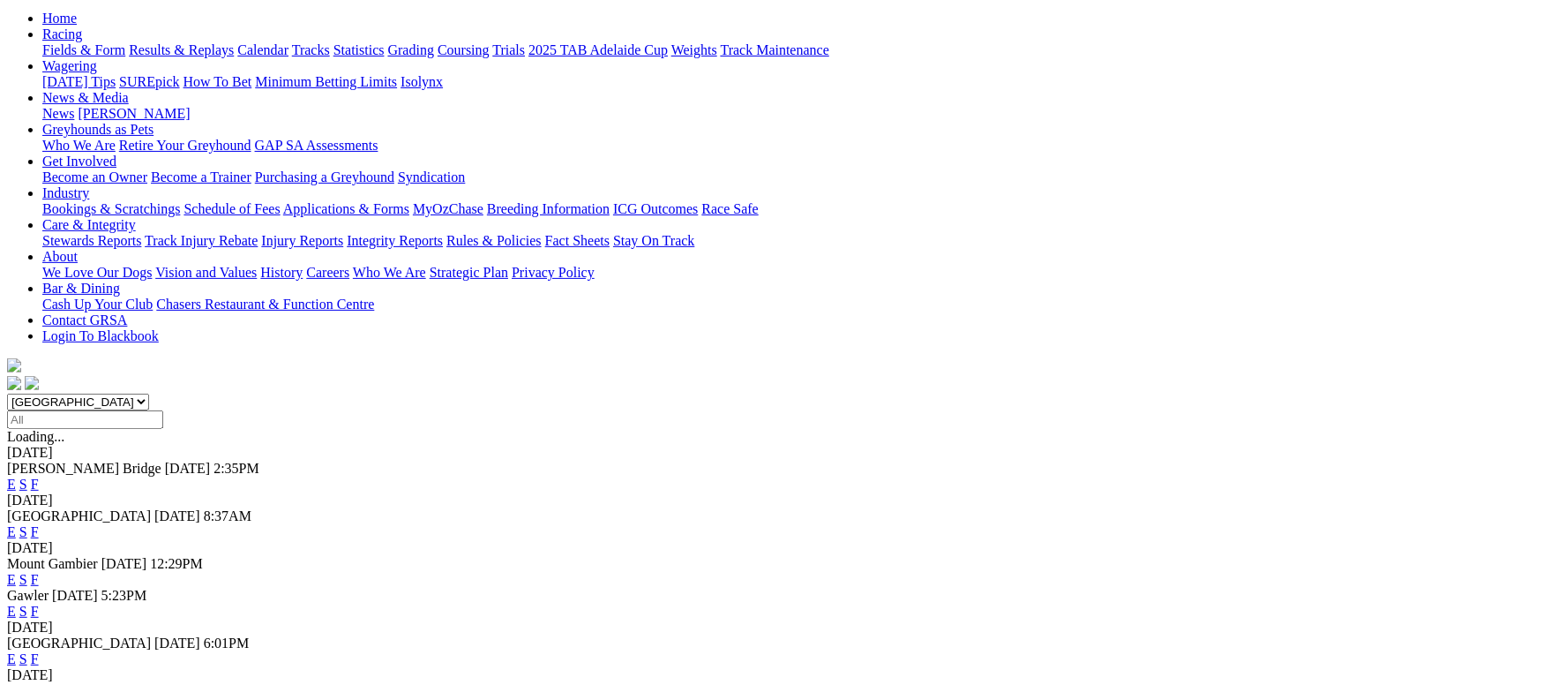
scroll to position [265, 0]
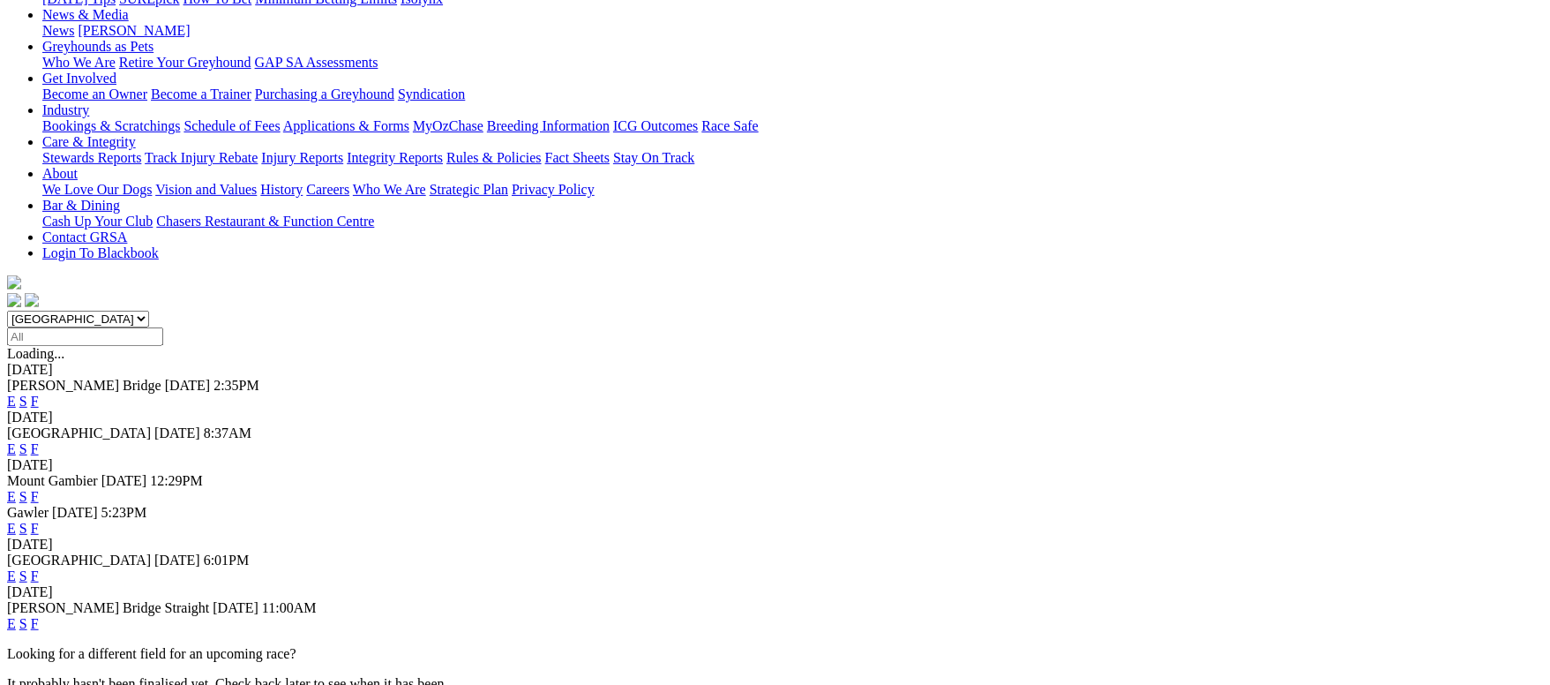
click at [39, 616] on link "F" at bounding box center [35, 623] width 8 height 15
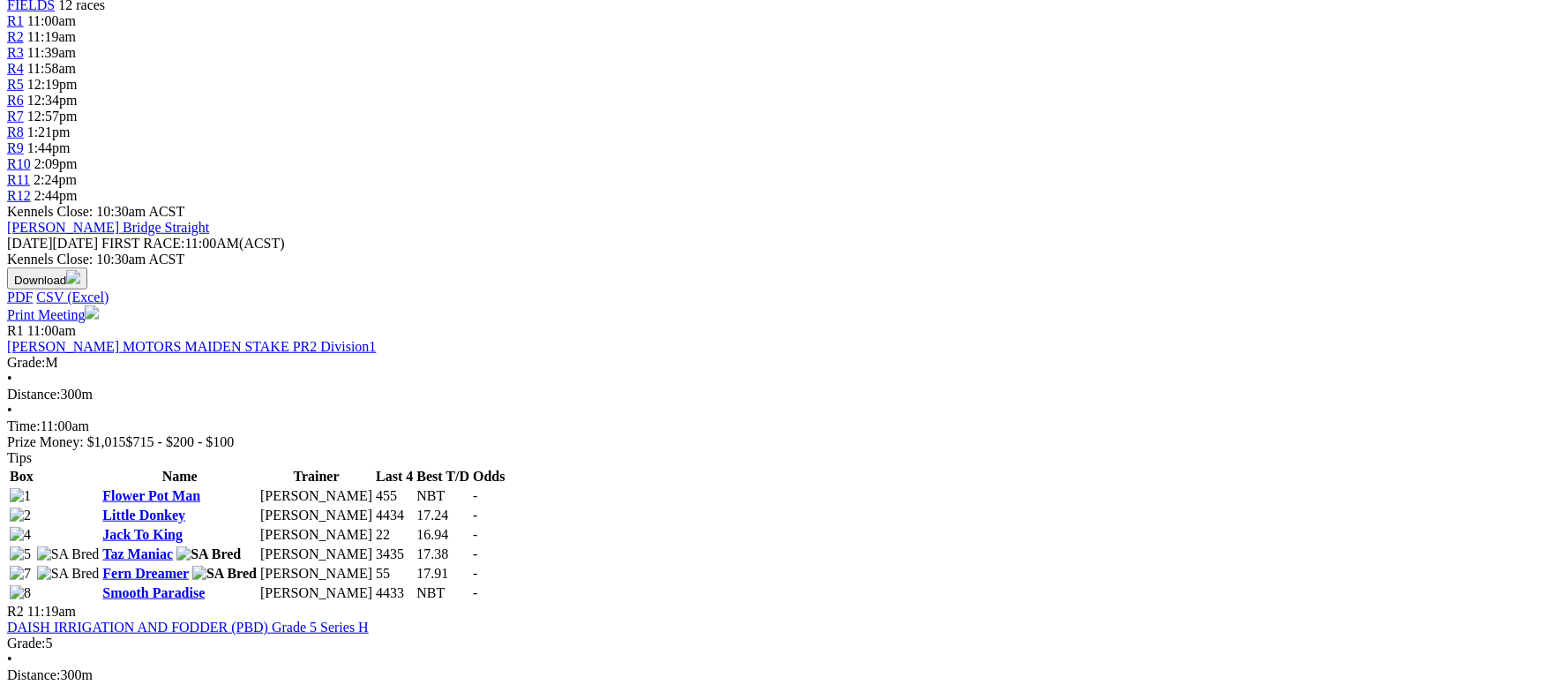
scroll to position [793, 0]
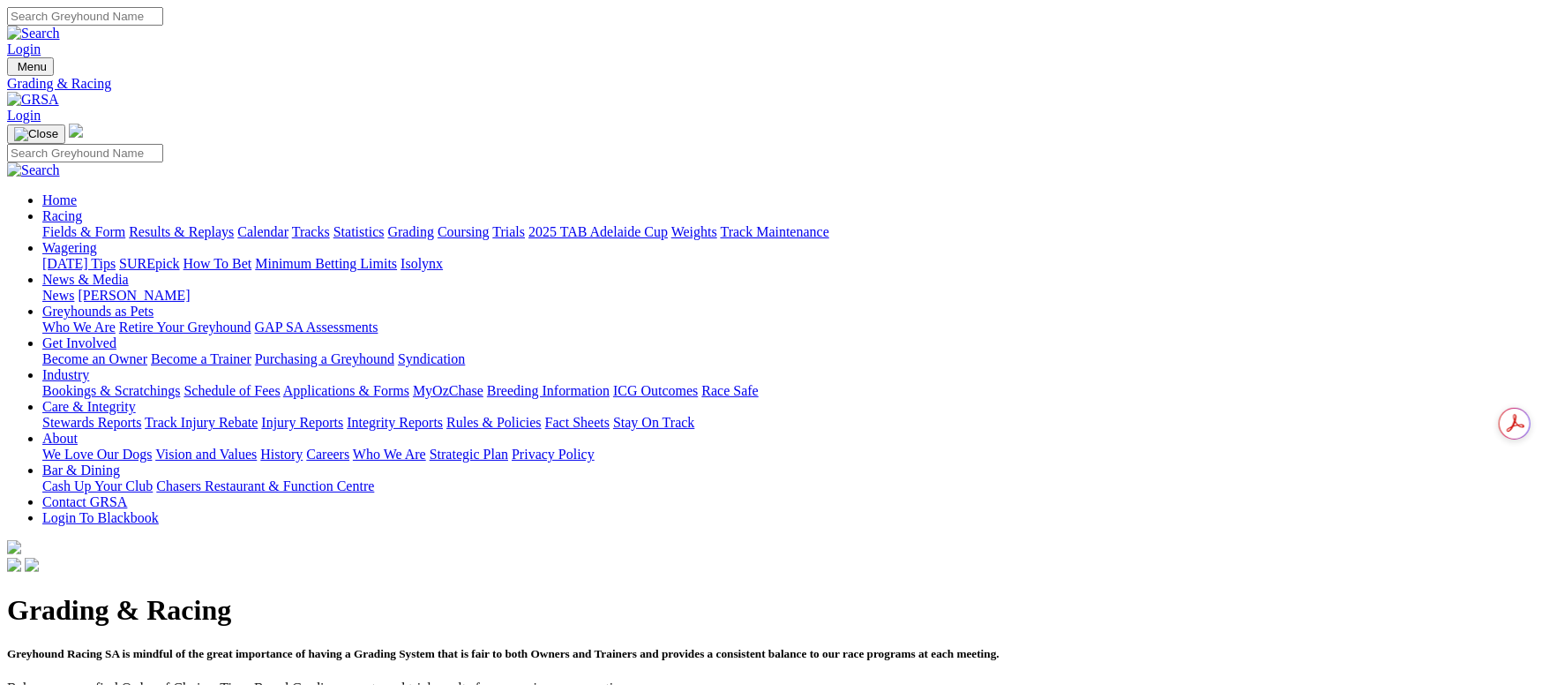
click at [125, 224] on link "Fields & Form" at bounding box center [83, 231] width 83 height 15
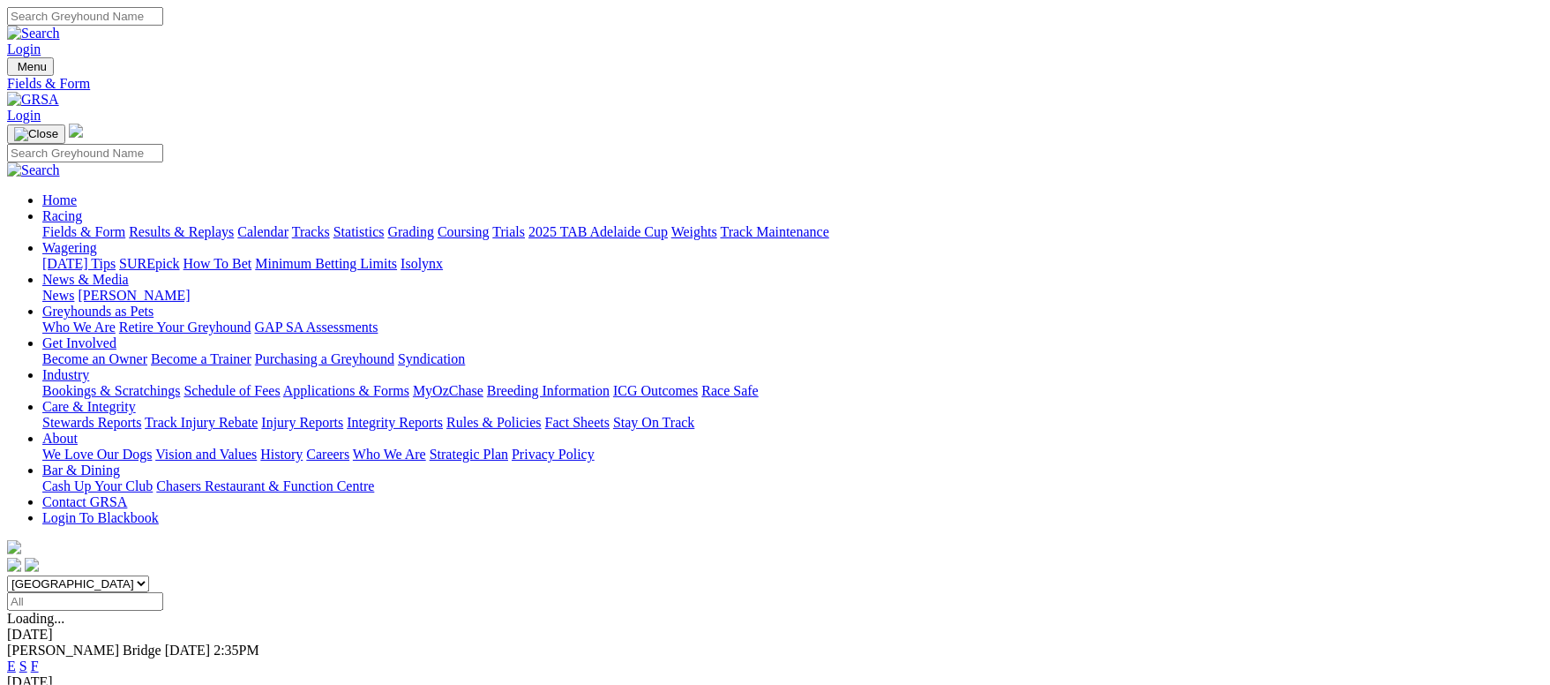
click at [289, 224] on link "Calendar" at bounding box center [262, 231] width 51 height 15
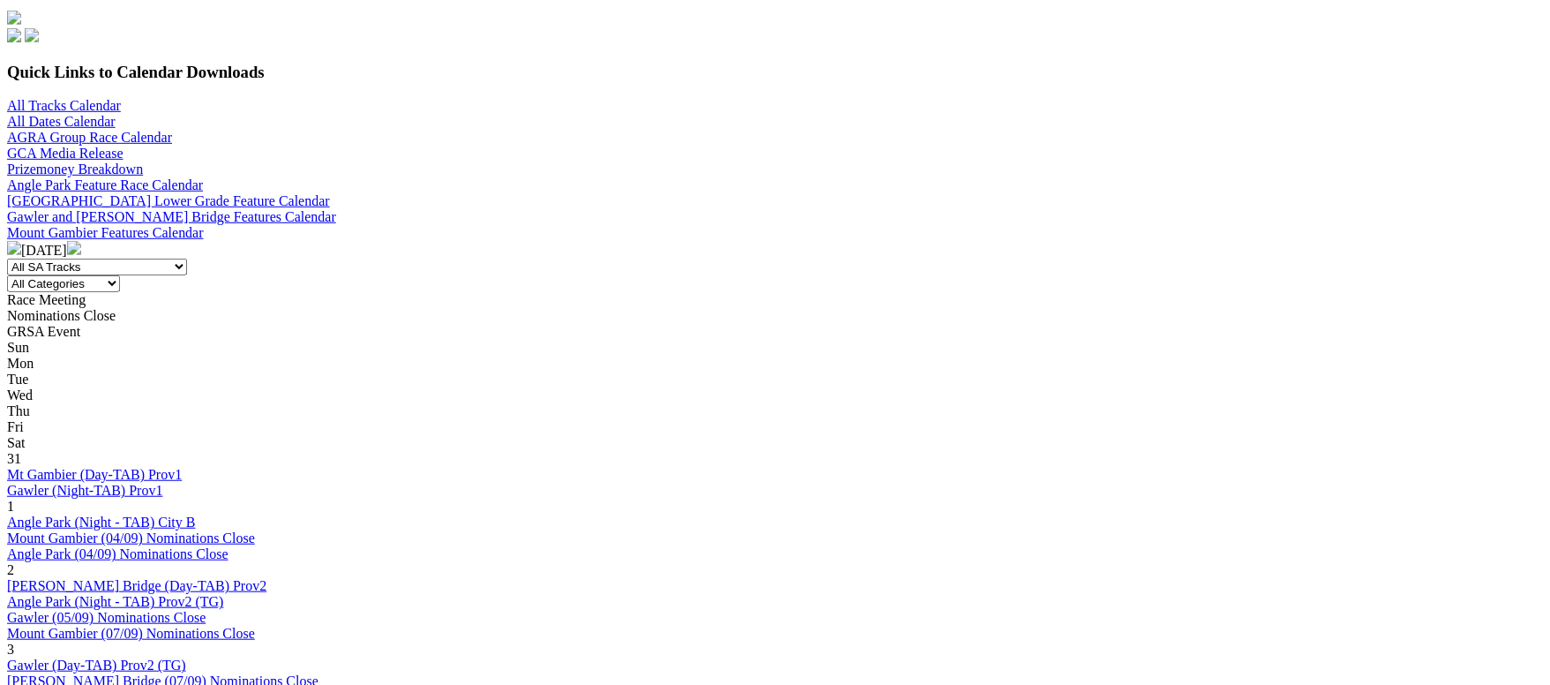
scroll to position [396, 0]
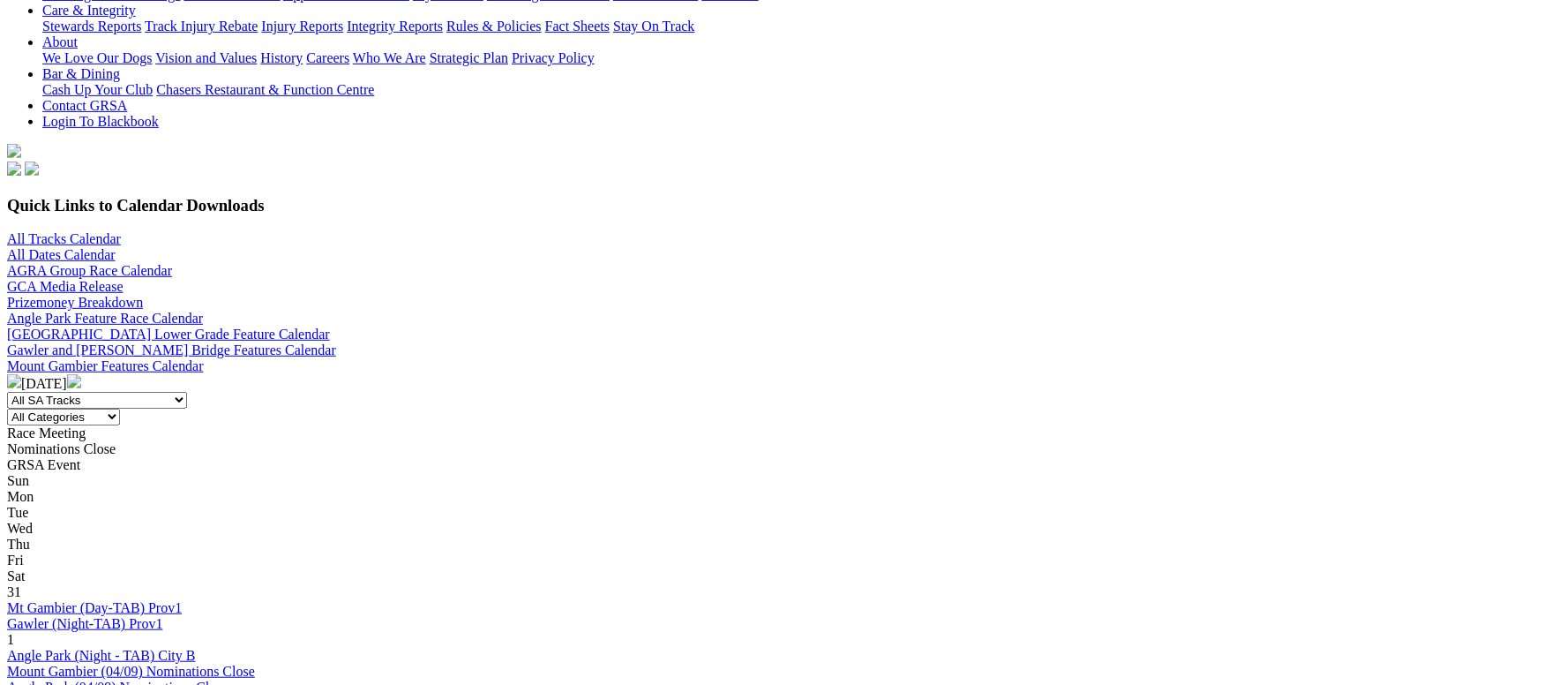
click at [81, 374] on img at bounding box center [74, 381] width 14 height 14
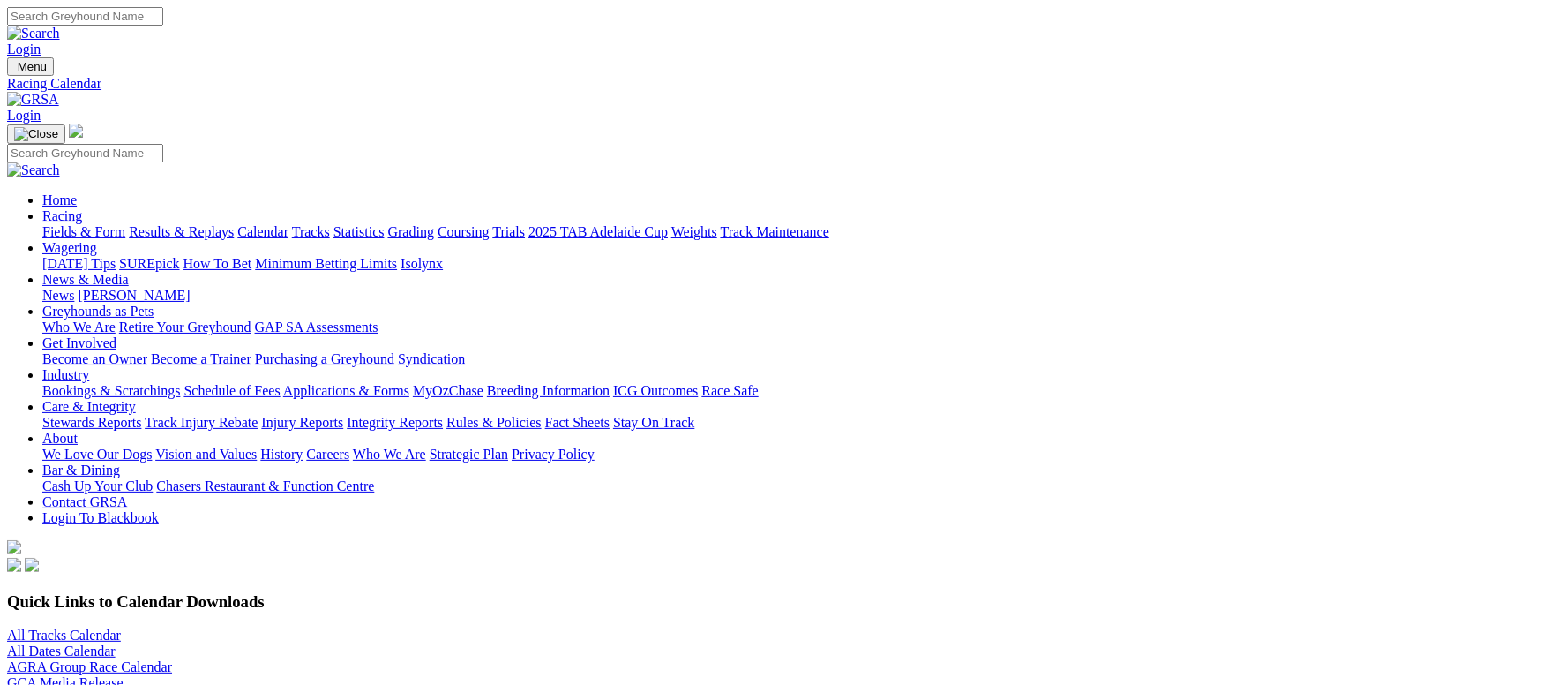
click at [89, 224] on link "Fields & Form" at bounding box center [83, 231] width 83 height 15
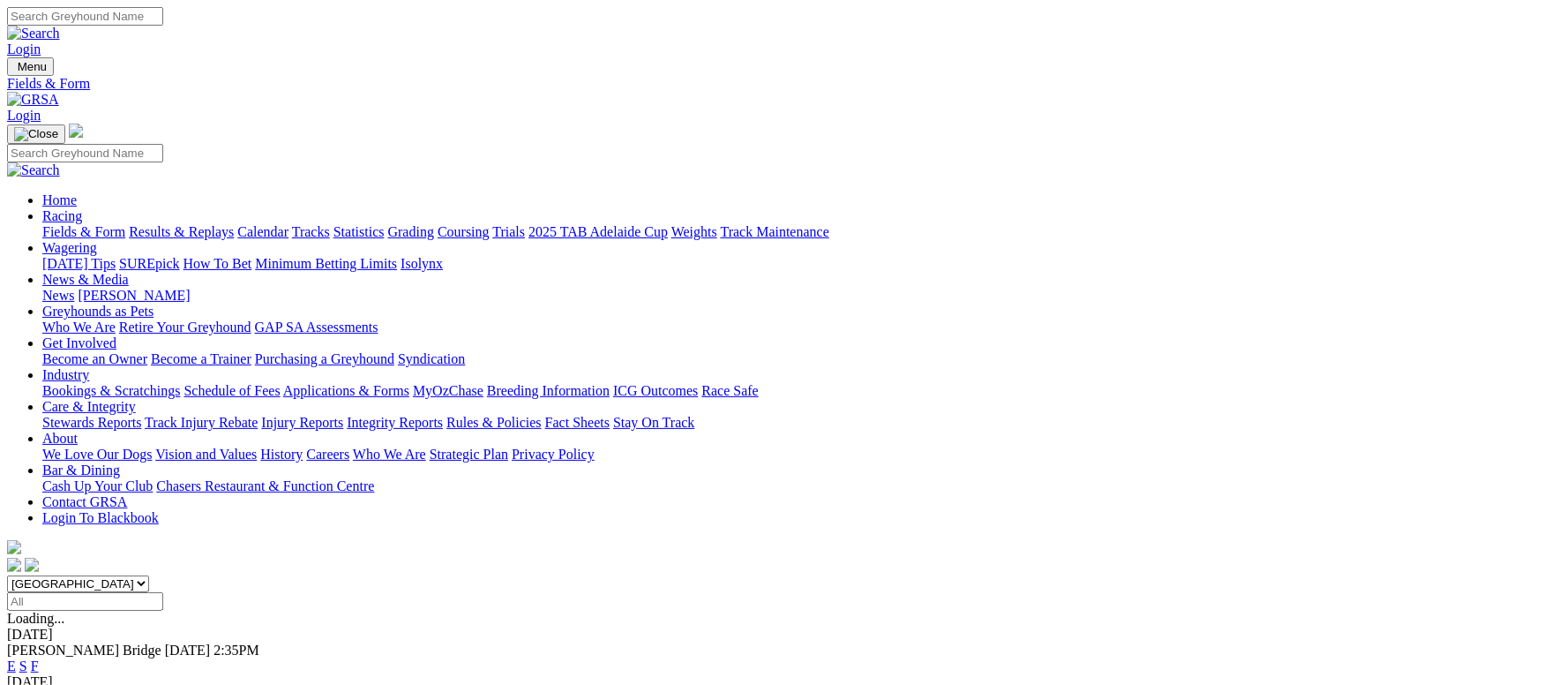
click at [434, 224] on link "Grading" at bounding box center [411, 231] width 46 height 15
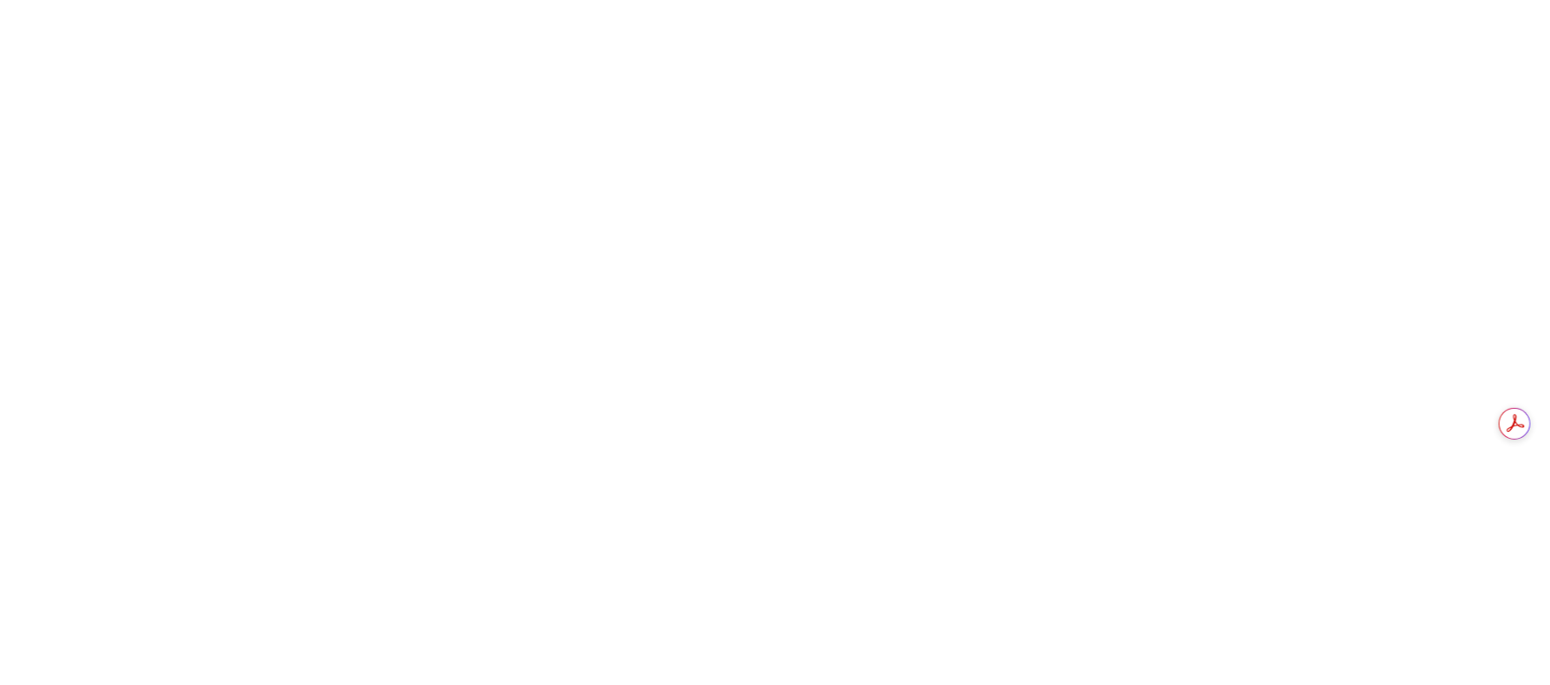
scroll to position [1719, 0]
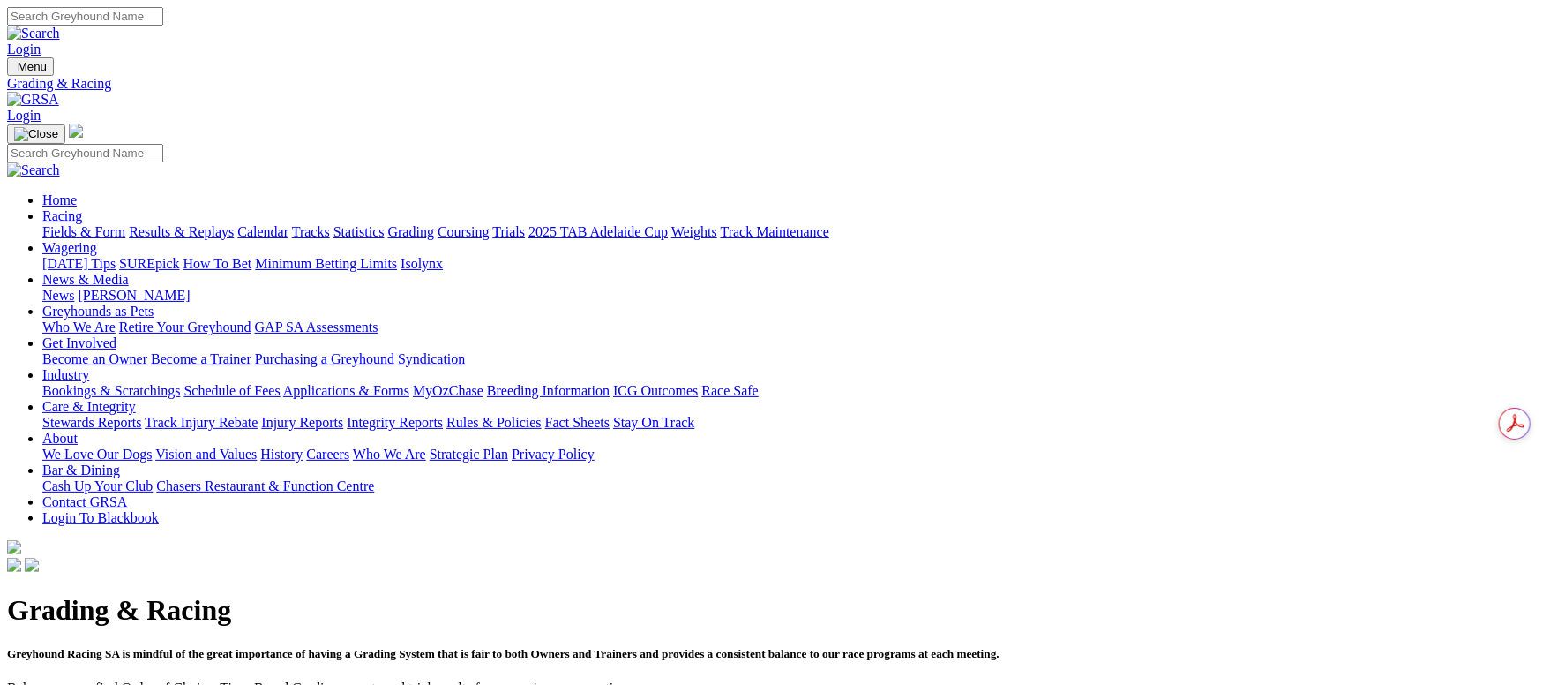
click at [163, 26] on input "Search" at bounding box center [85, 16] width 156 height 19
type input "yarramundi coco"
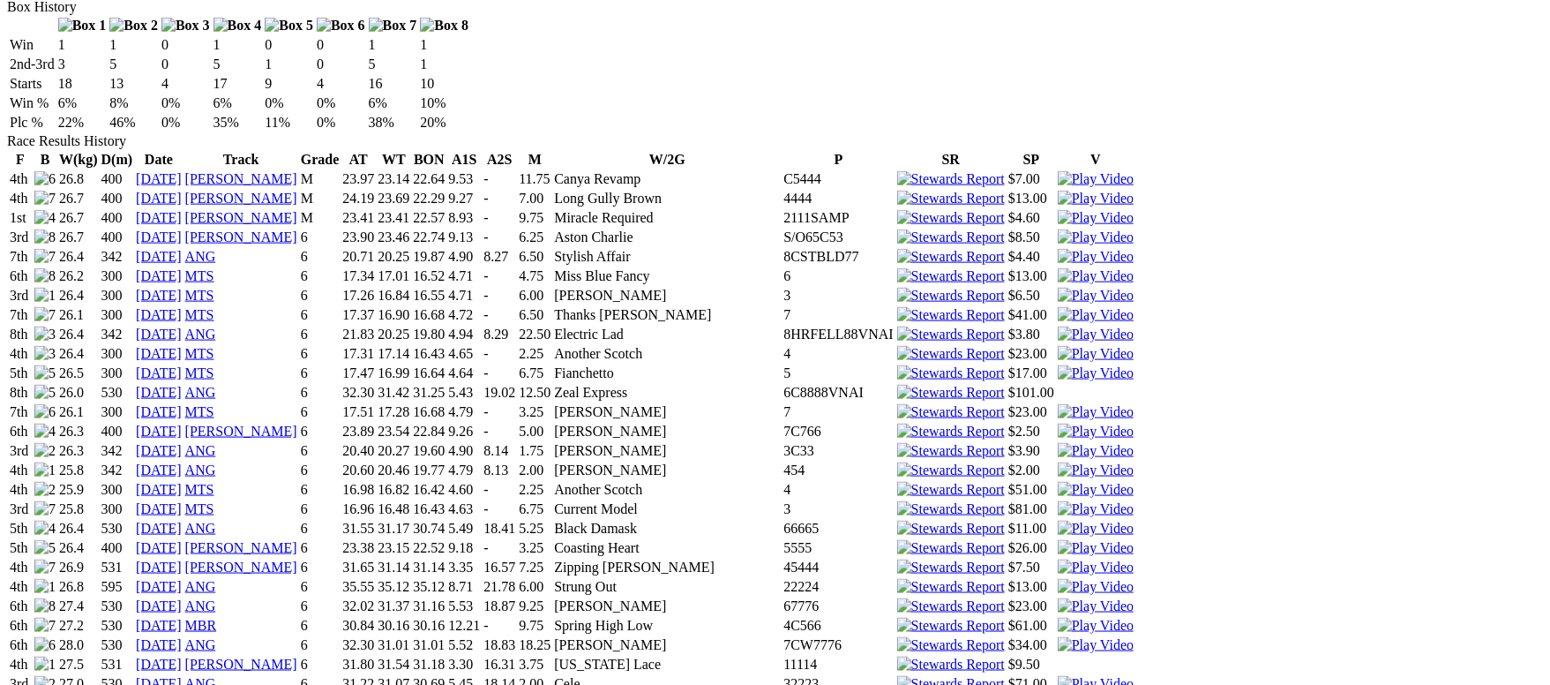
scroll to position [1191, 0]
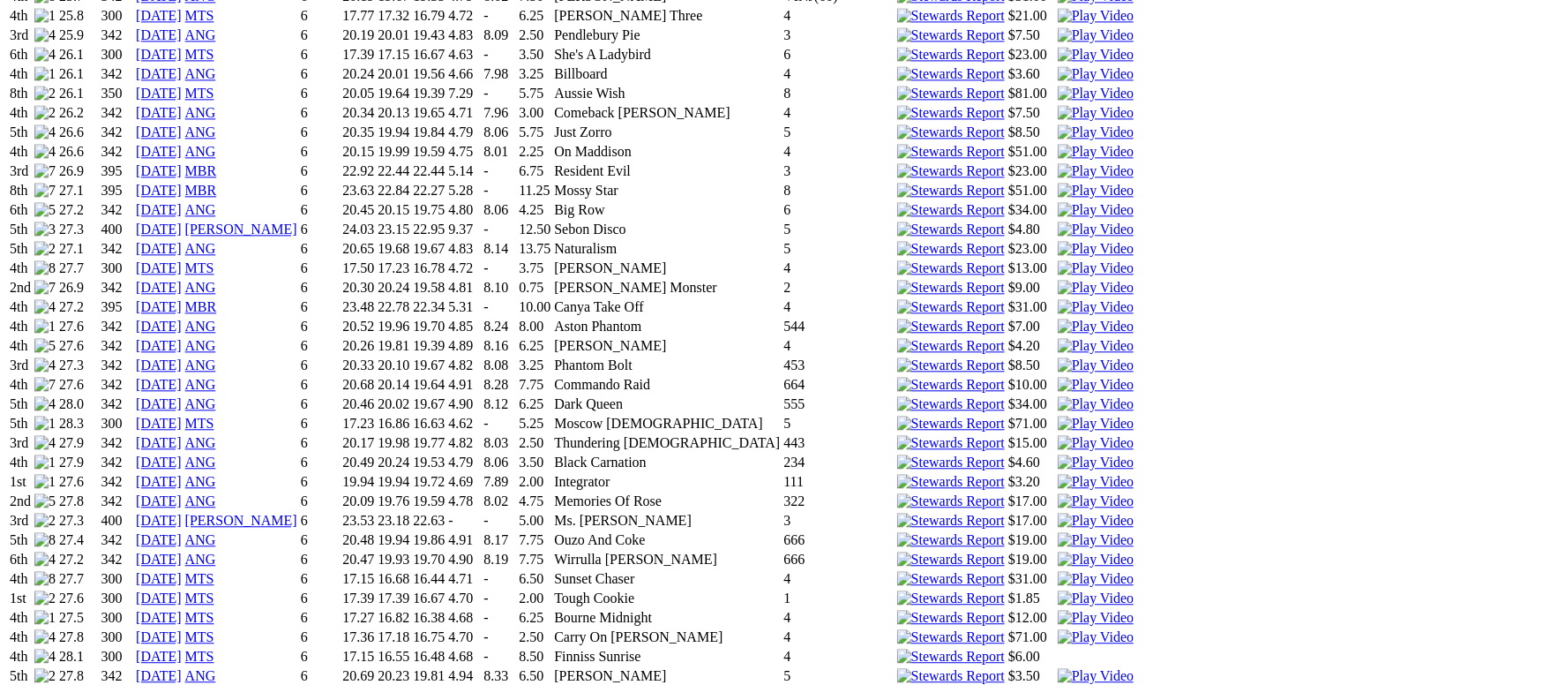
scroll to position [2647, 0]
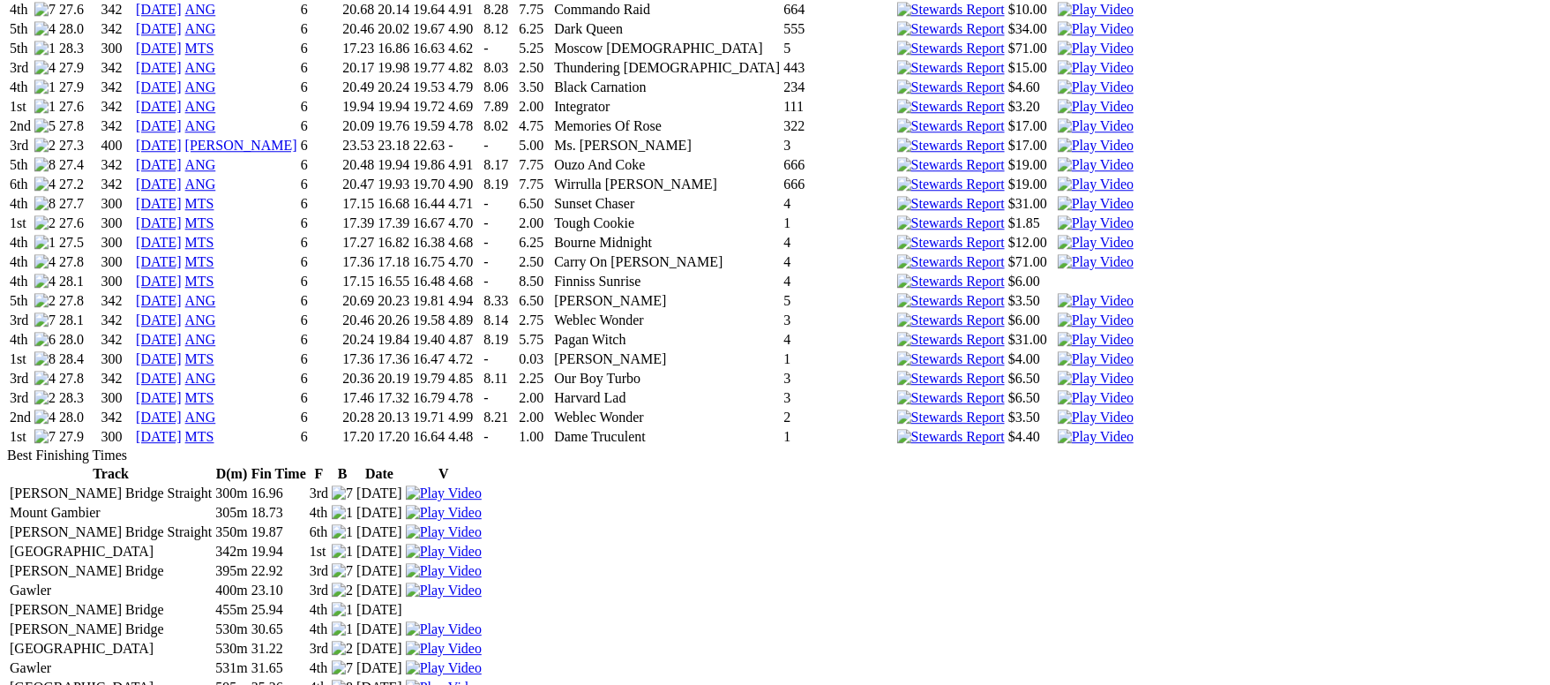
click at [182, 444] on link "23 Sep 25" at bounding box center [159, 436] width 46 height 15
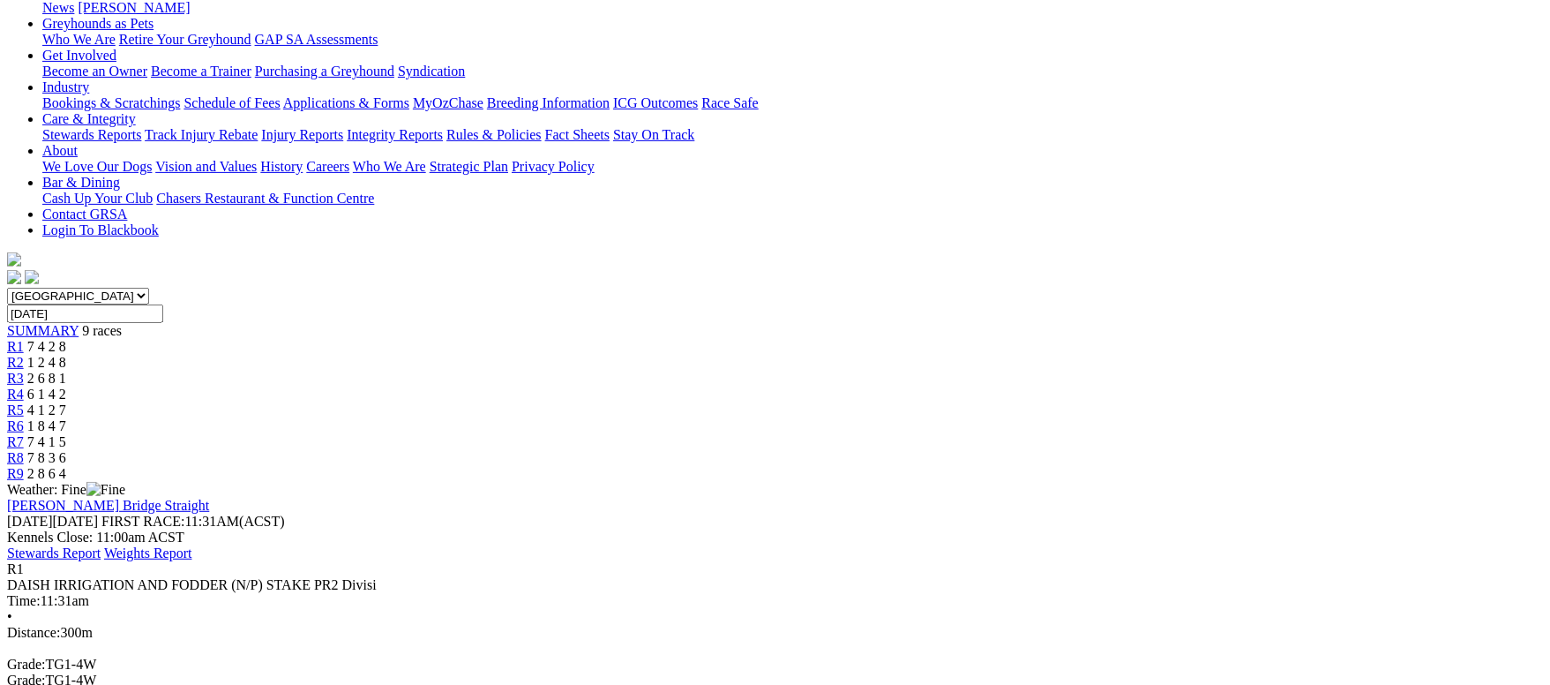
scroll to position [132, 0]
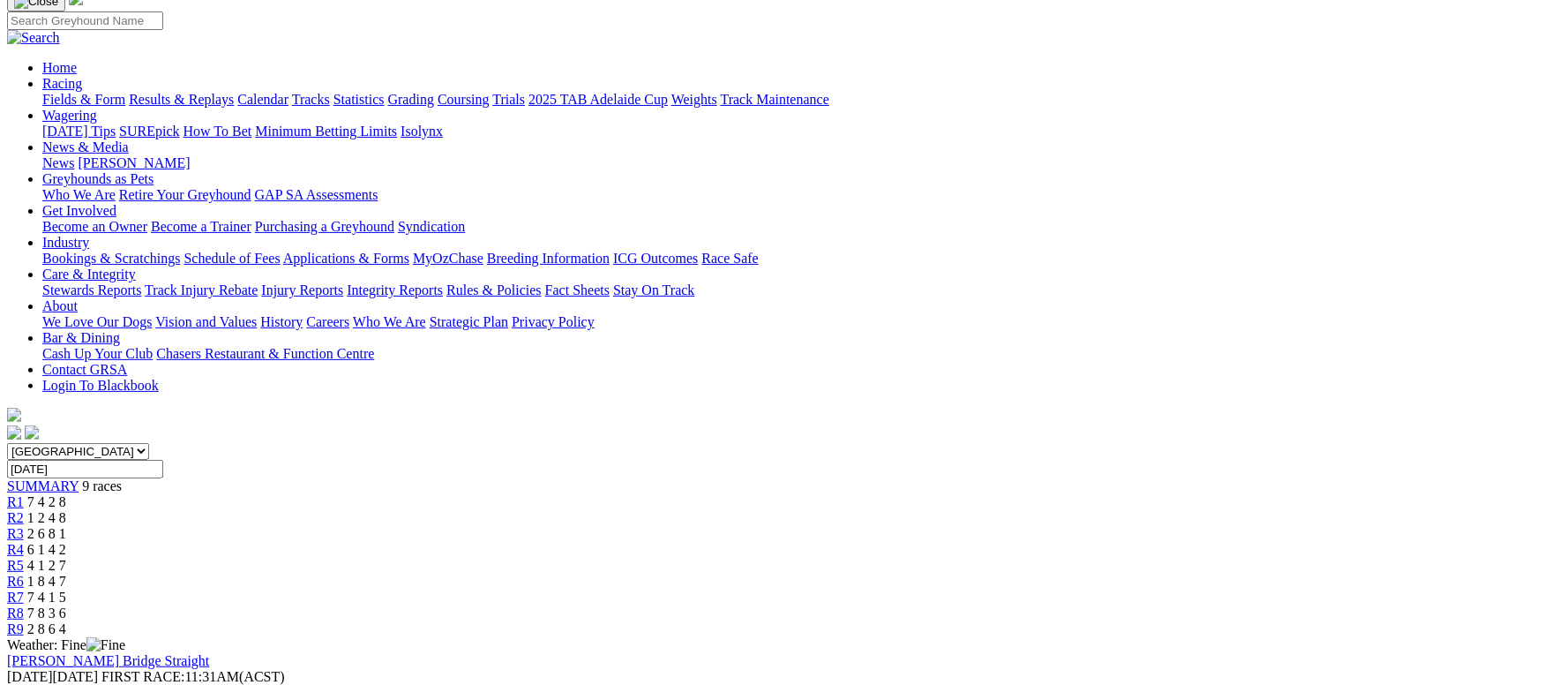
click at [24, 542] on span "R4" at bounding box center [15, 549] width 17 height 15
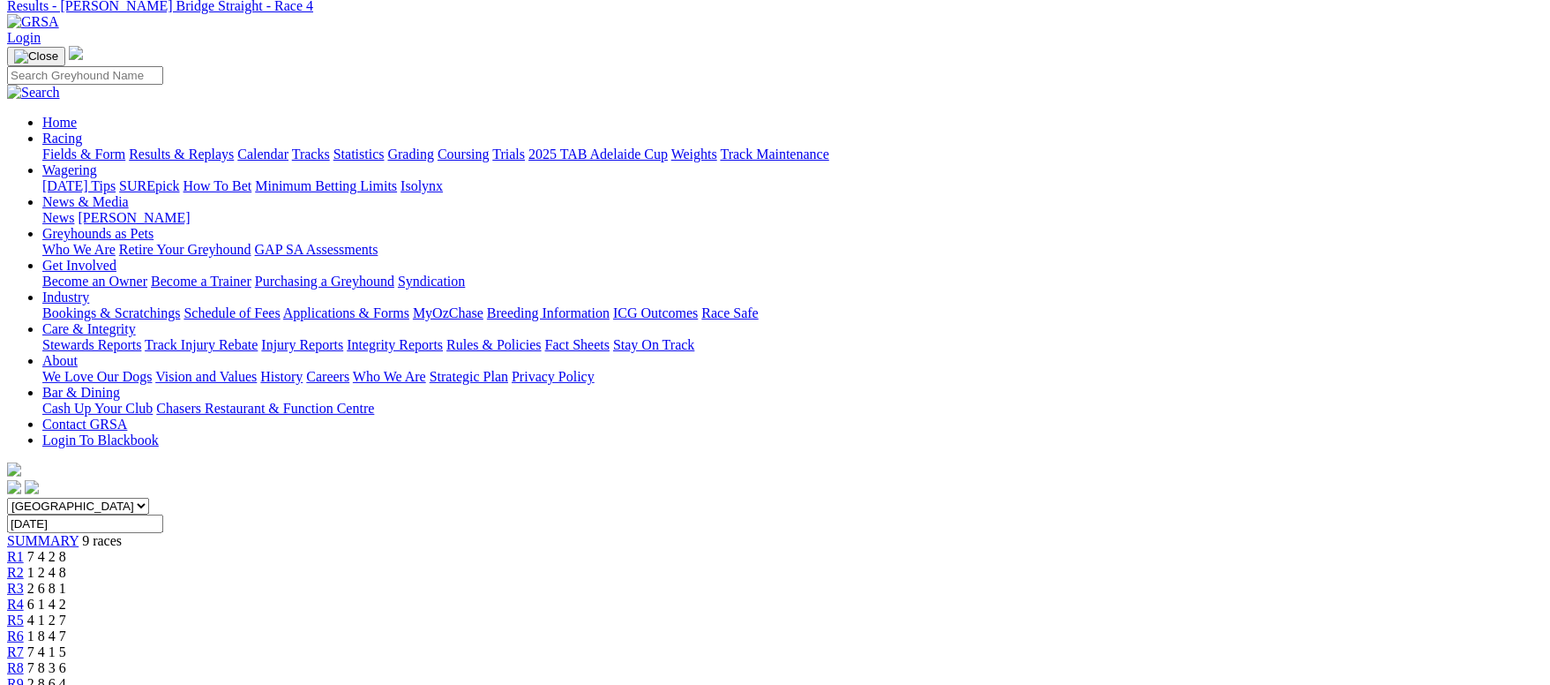
scroll to position [40, 0]
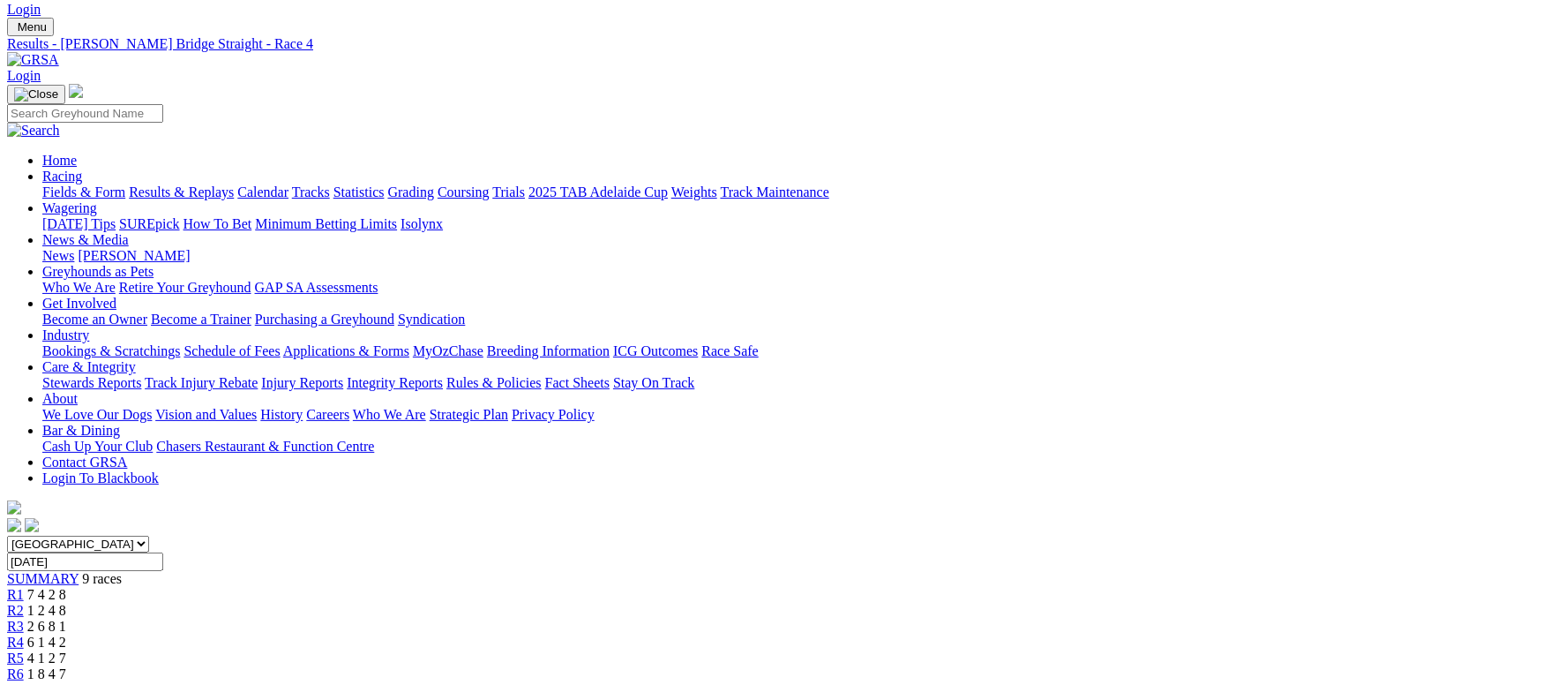
click at [430, 587] on div "R1 7 4 2 8" at bounding box center [775, 595] width 1536 height 16
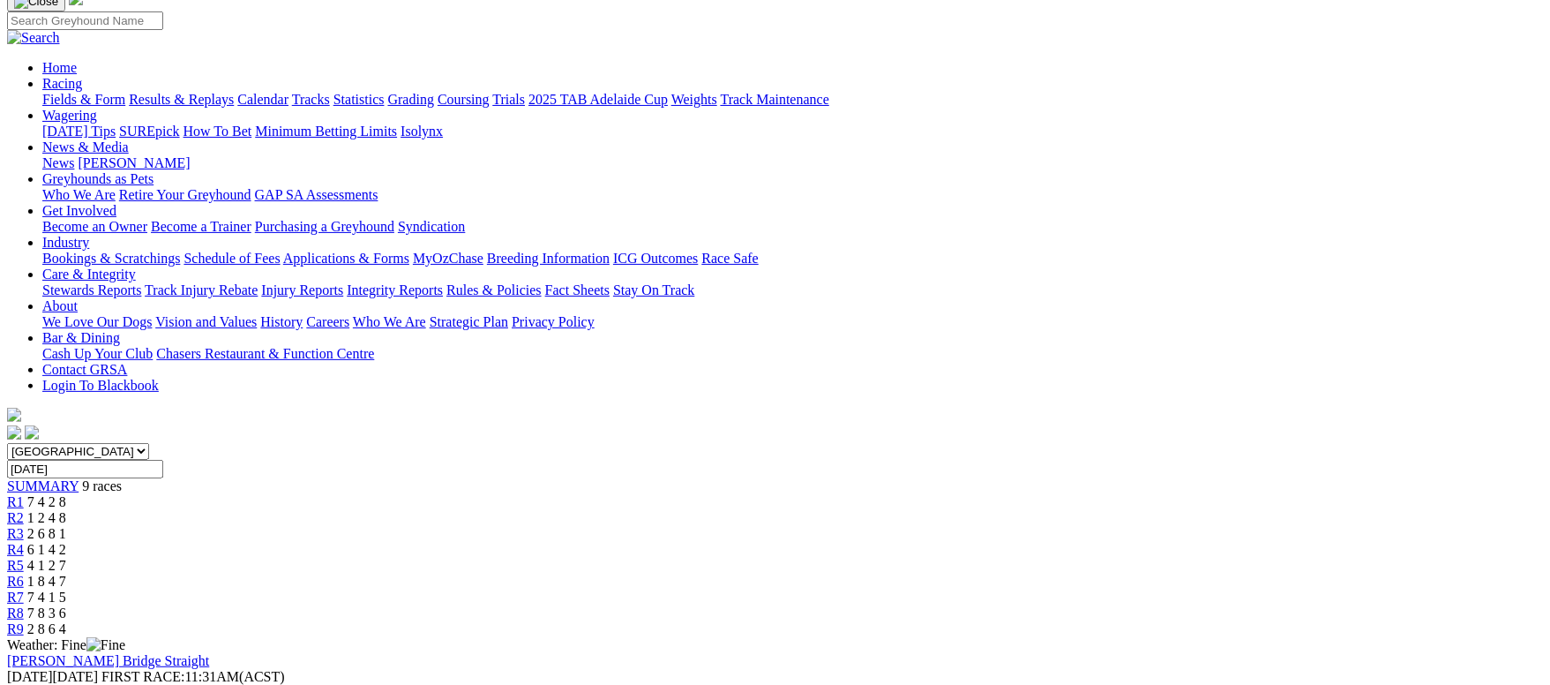
scroll to position [265, 0]
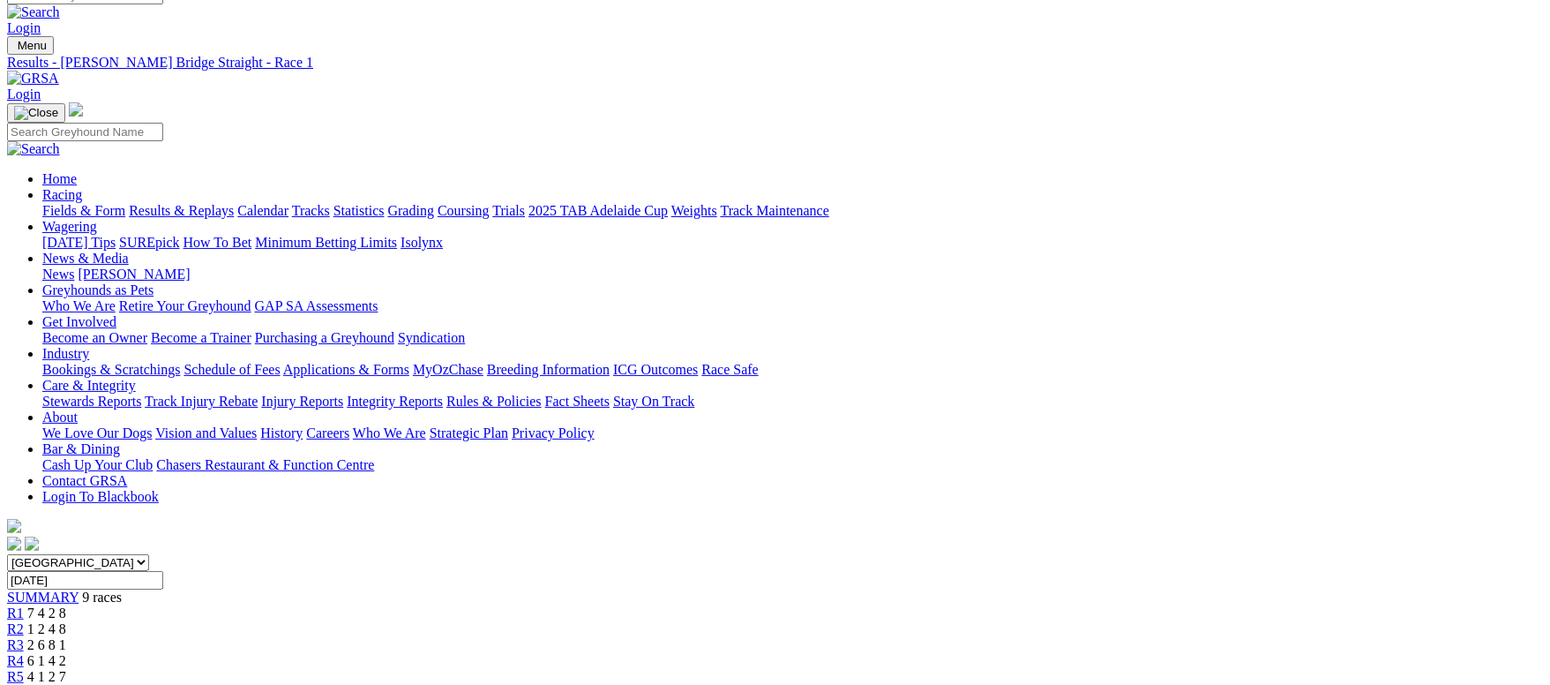
scroll to position [0, 0]
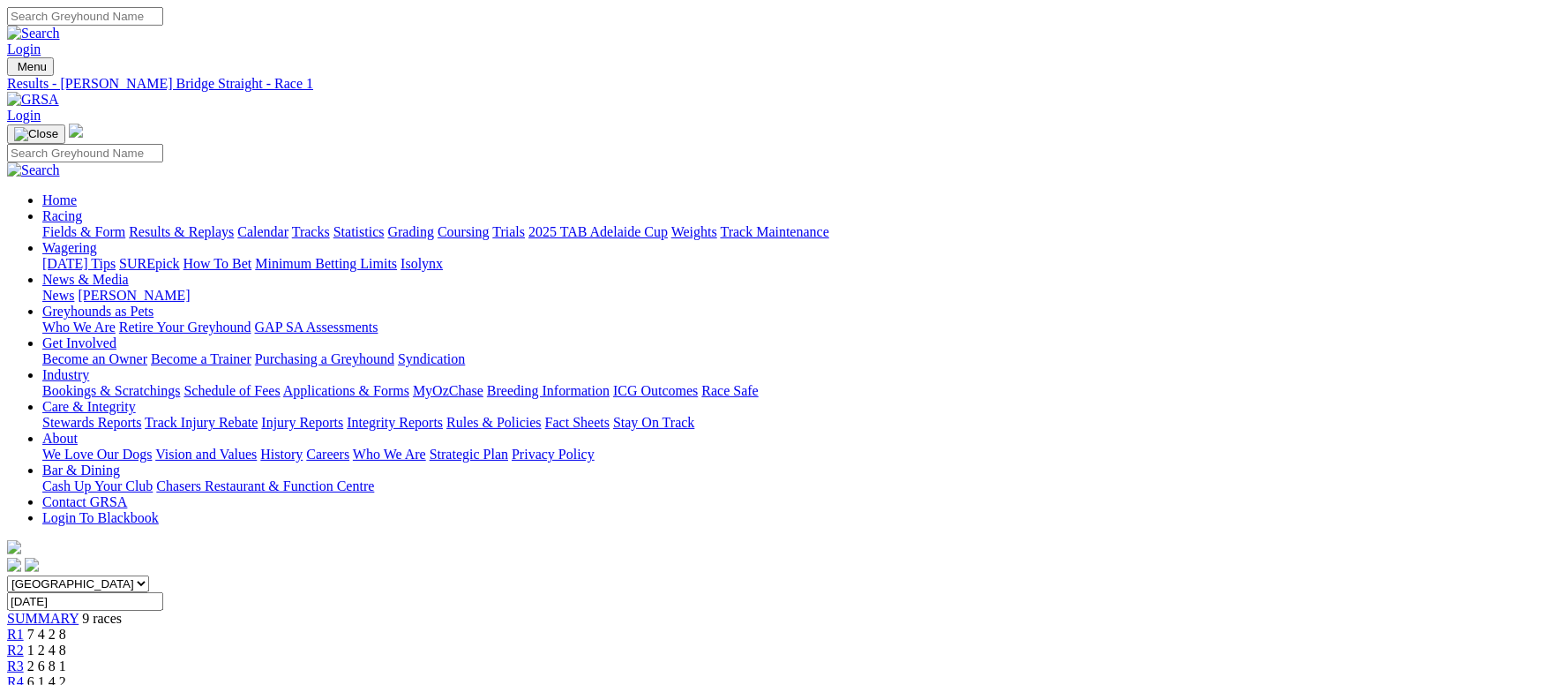
click at [125, 224] on link "Fields & Form" at bounding box center [83, 231] width 83 height 15
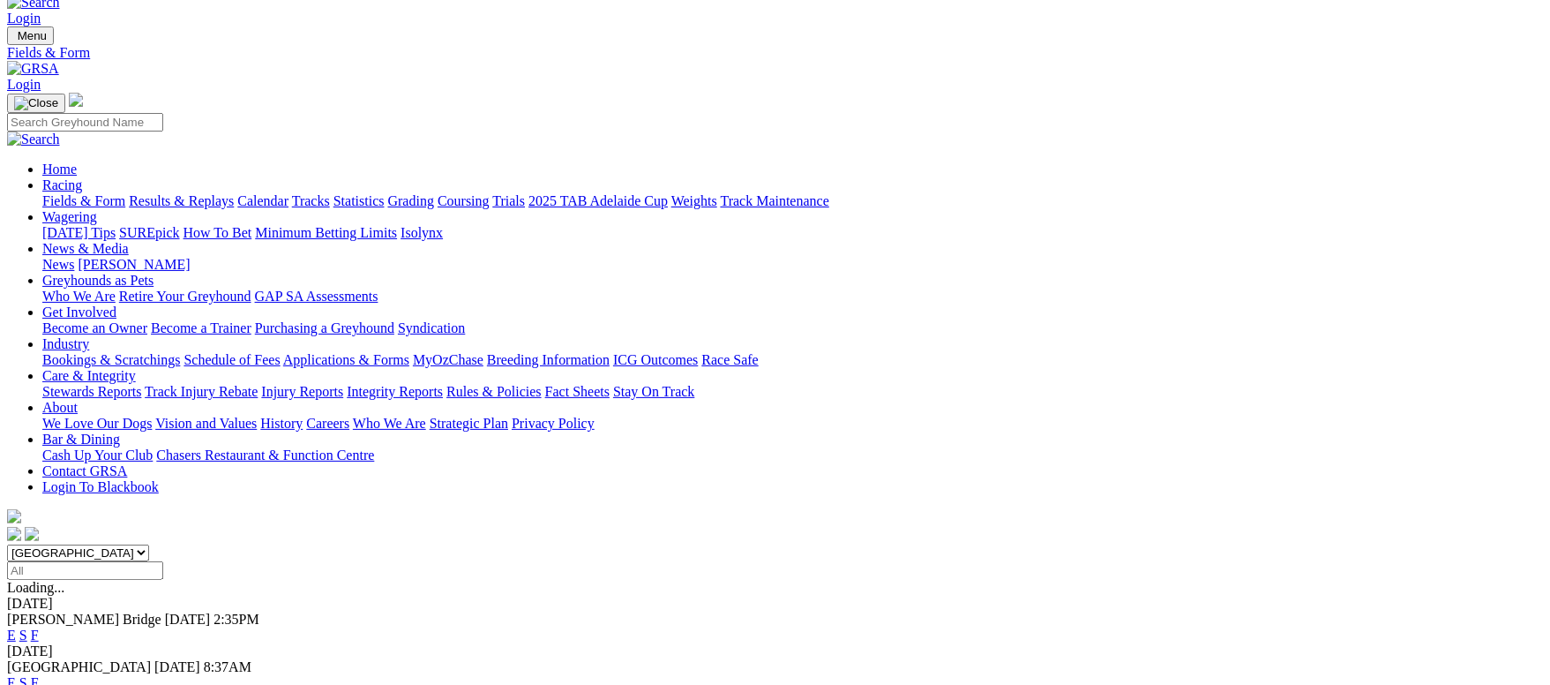
scroll to position [296, 0]
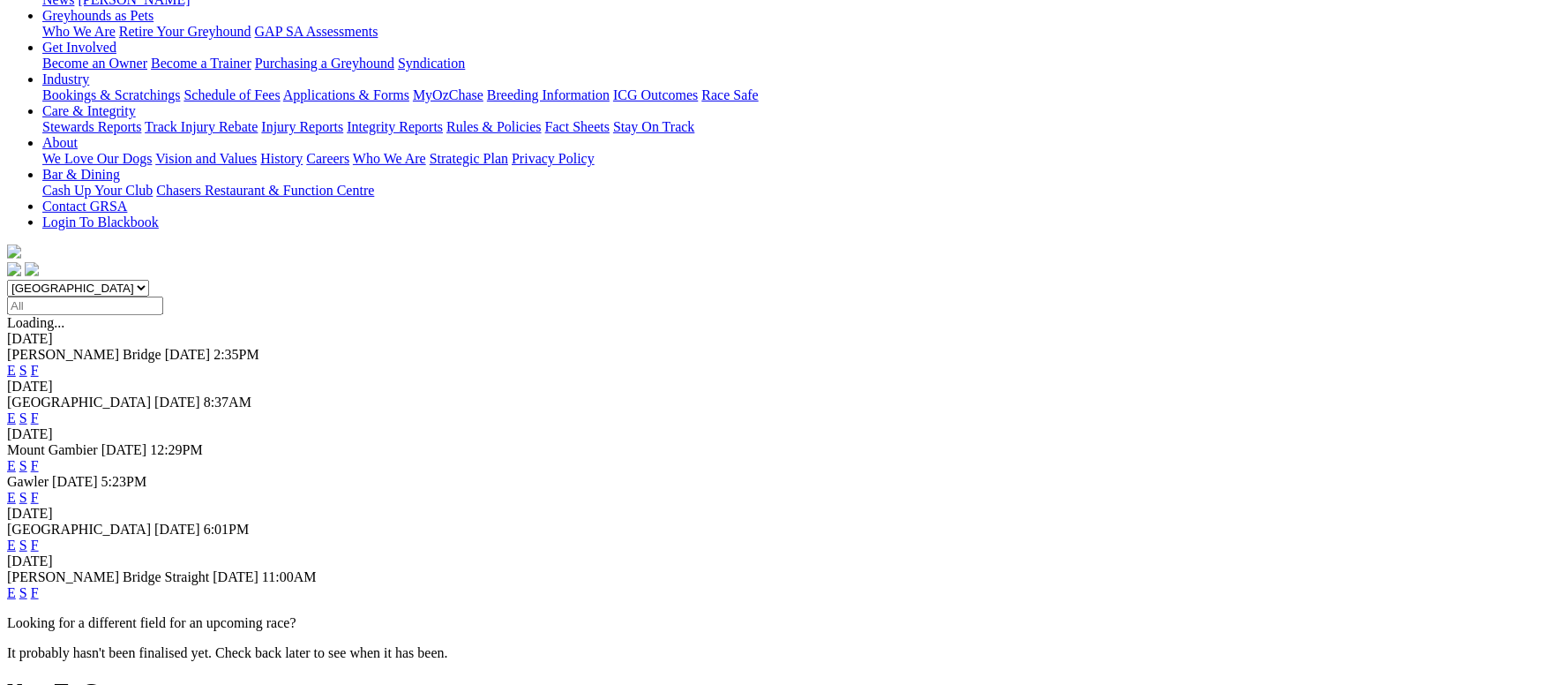
click at [39, 537] on link "F" at bounding box center [35, 544] width 8 height 15
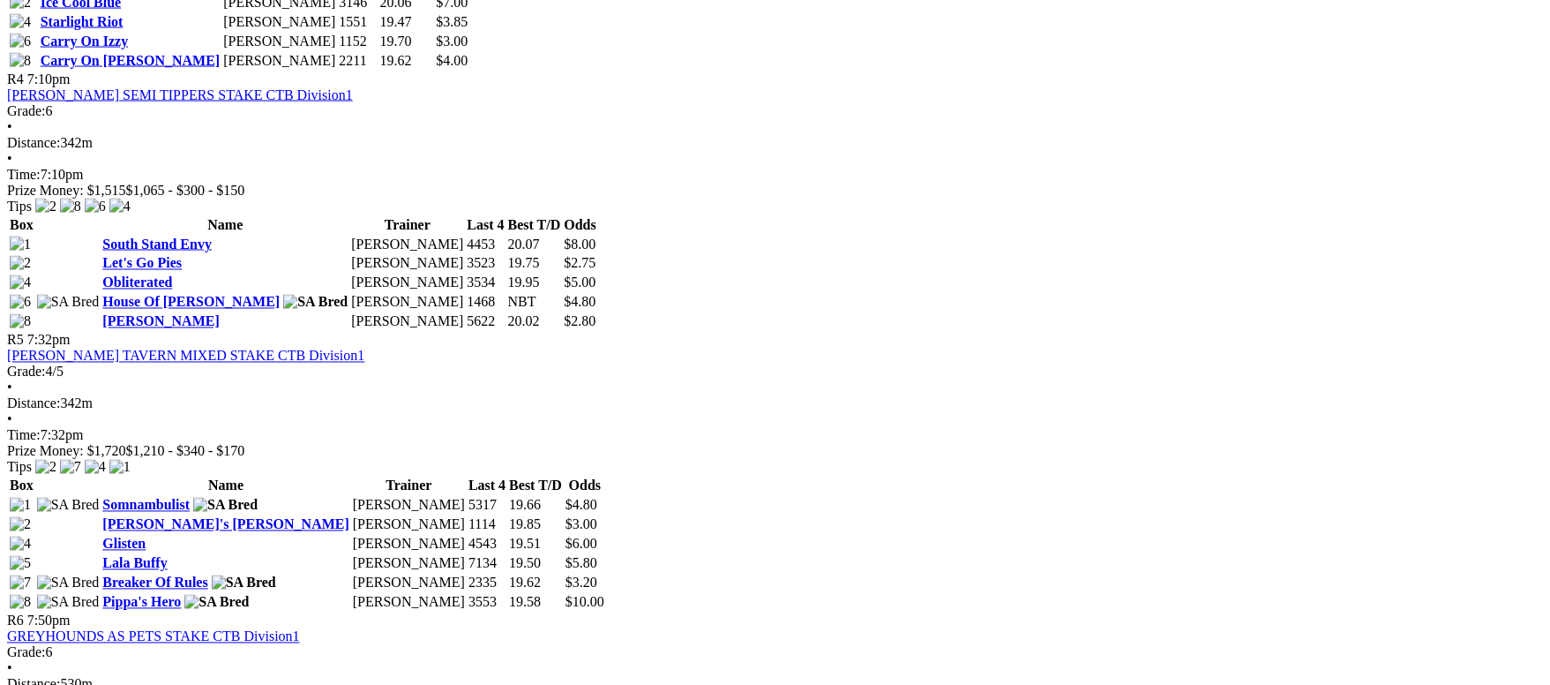
scroll to position [1720, 0]
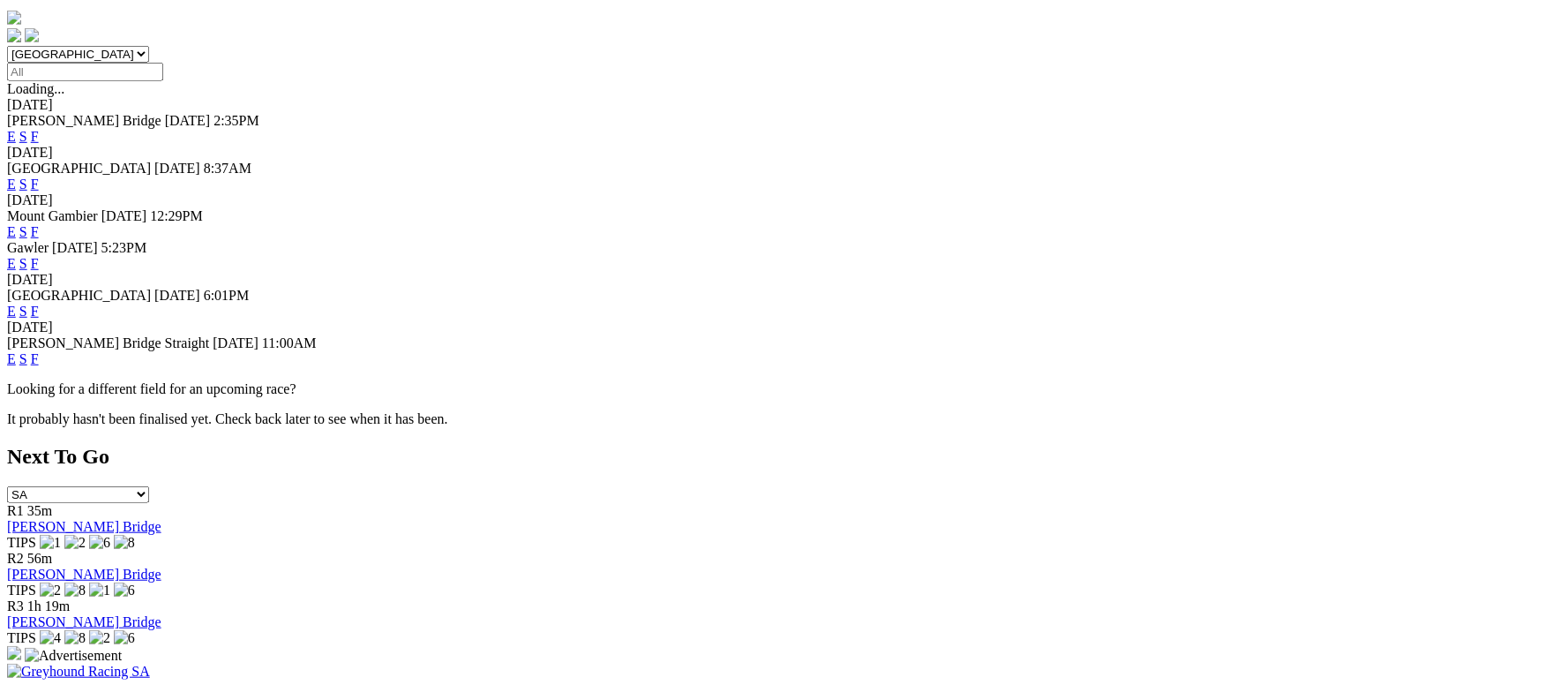
scroll to position [265, 0]
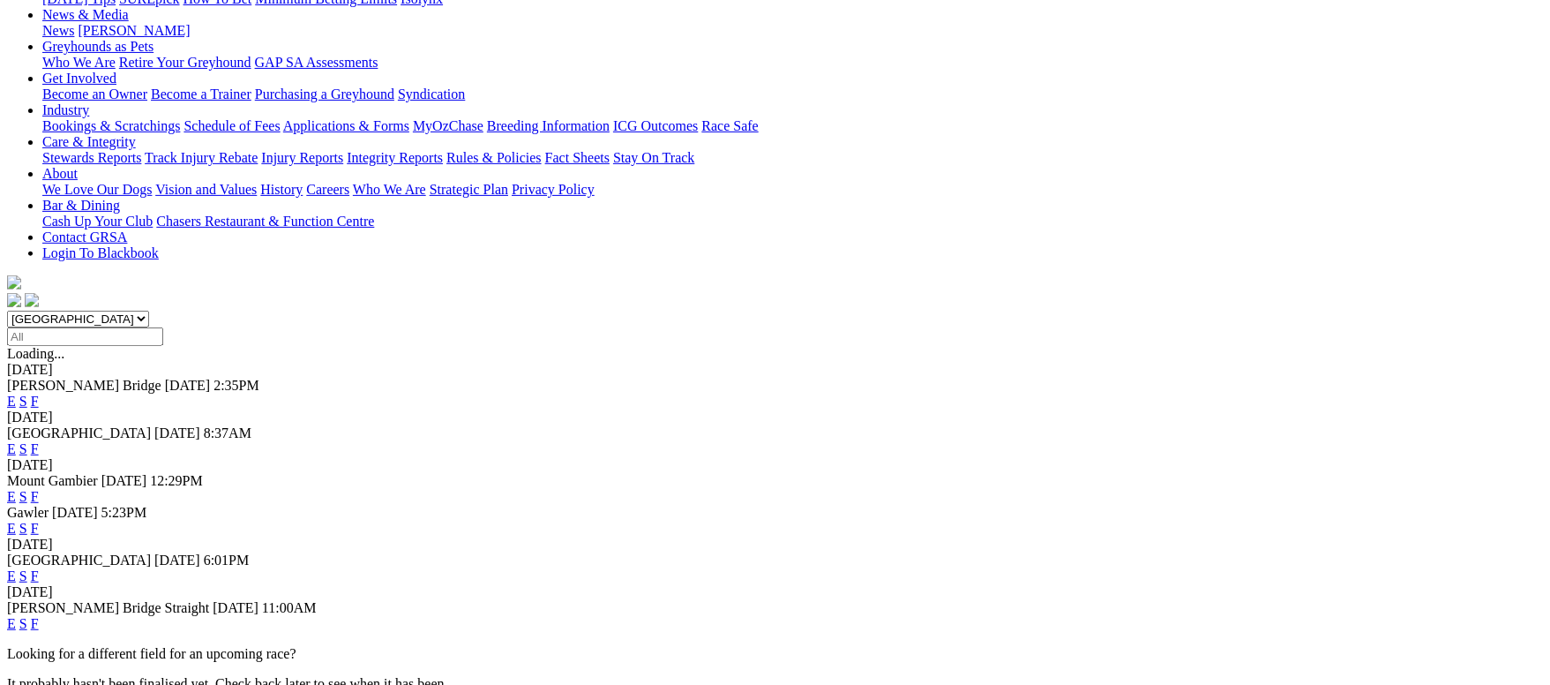
click at [39, 616] on link "F" at bounding box center [35, 623] width 8 height 15
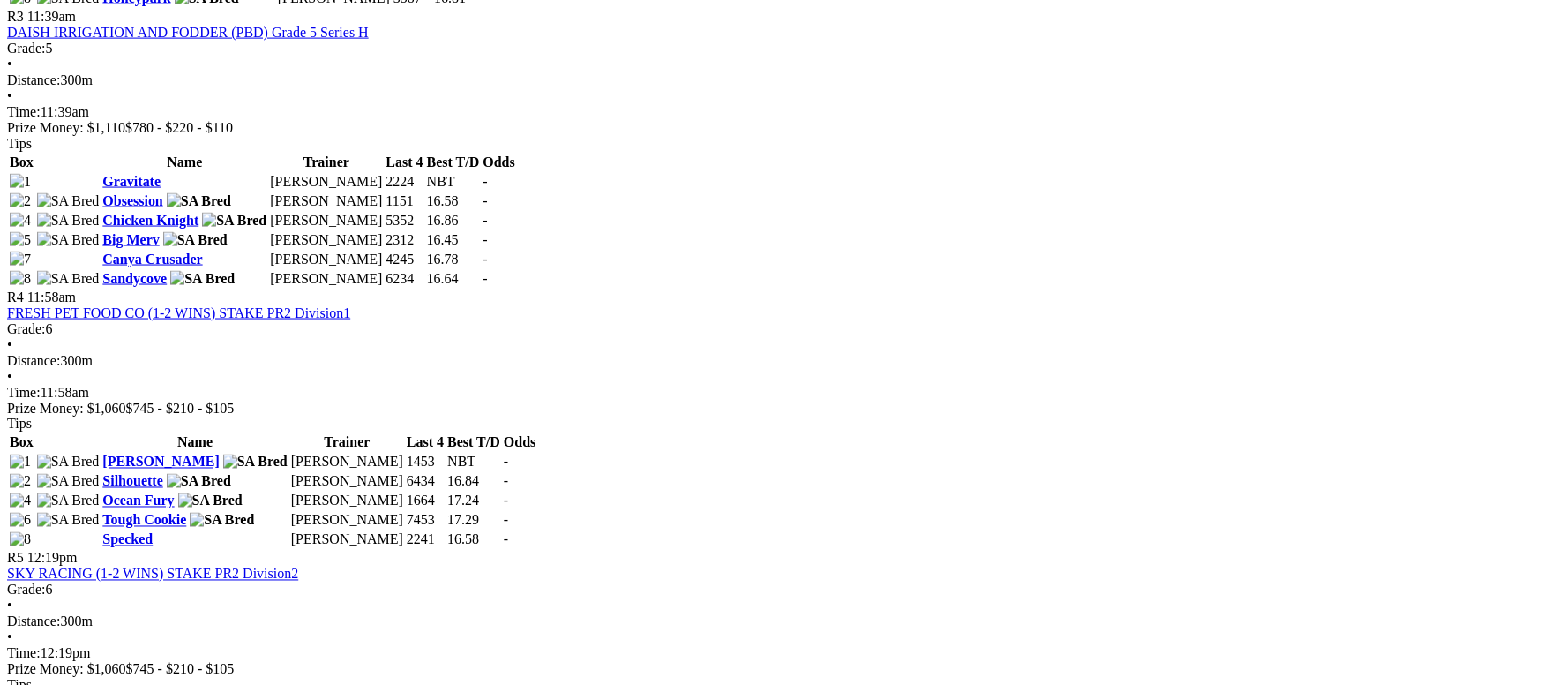
scroll to position [1455, 0]
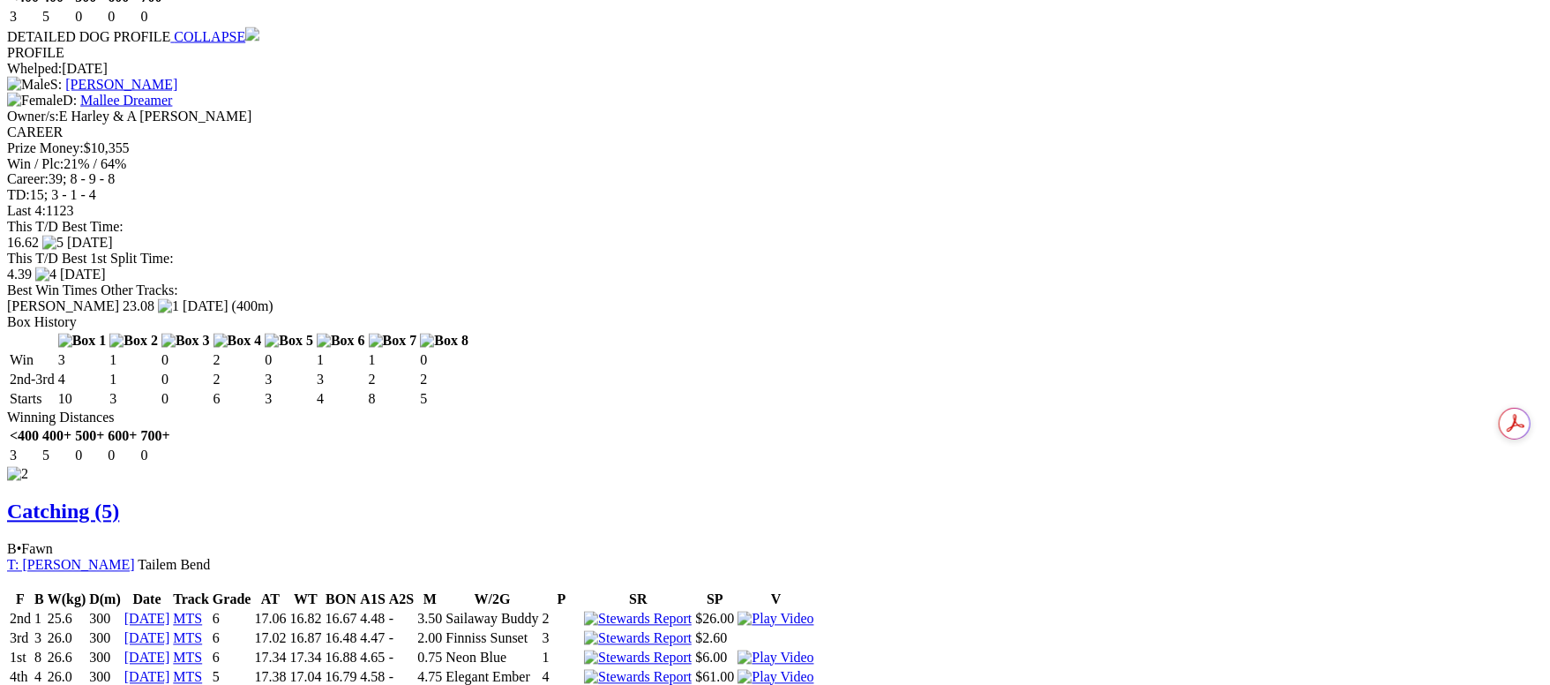
scroll to position [1985, 0]
